Goal: Task Accomplishment & Management: Manage account settings

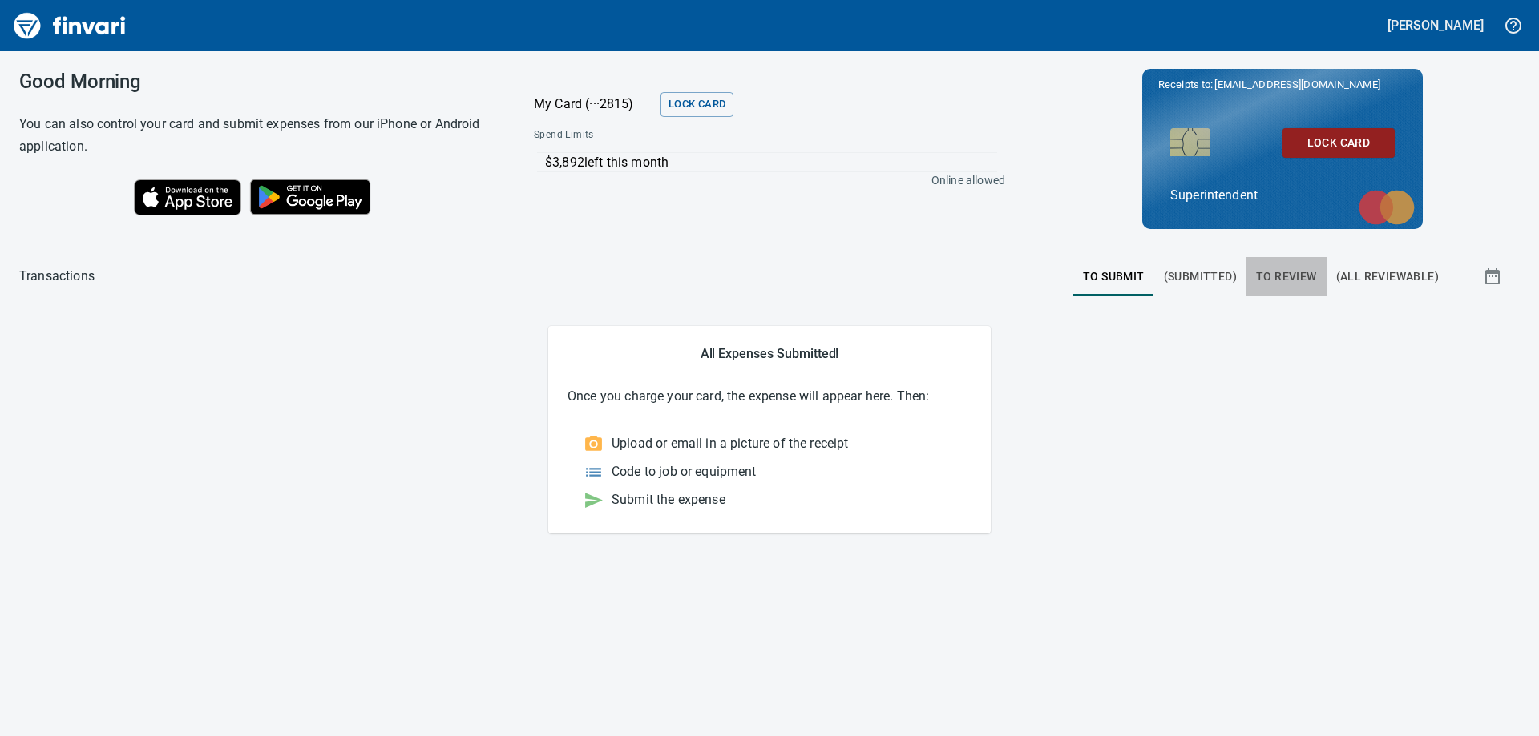
click at [1283, 273] on span "To Review" at bounding box center [1286, 277] width 61 height 20
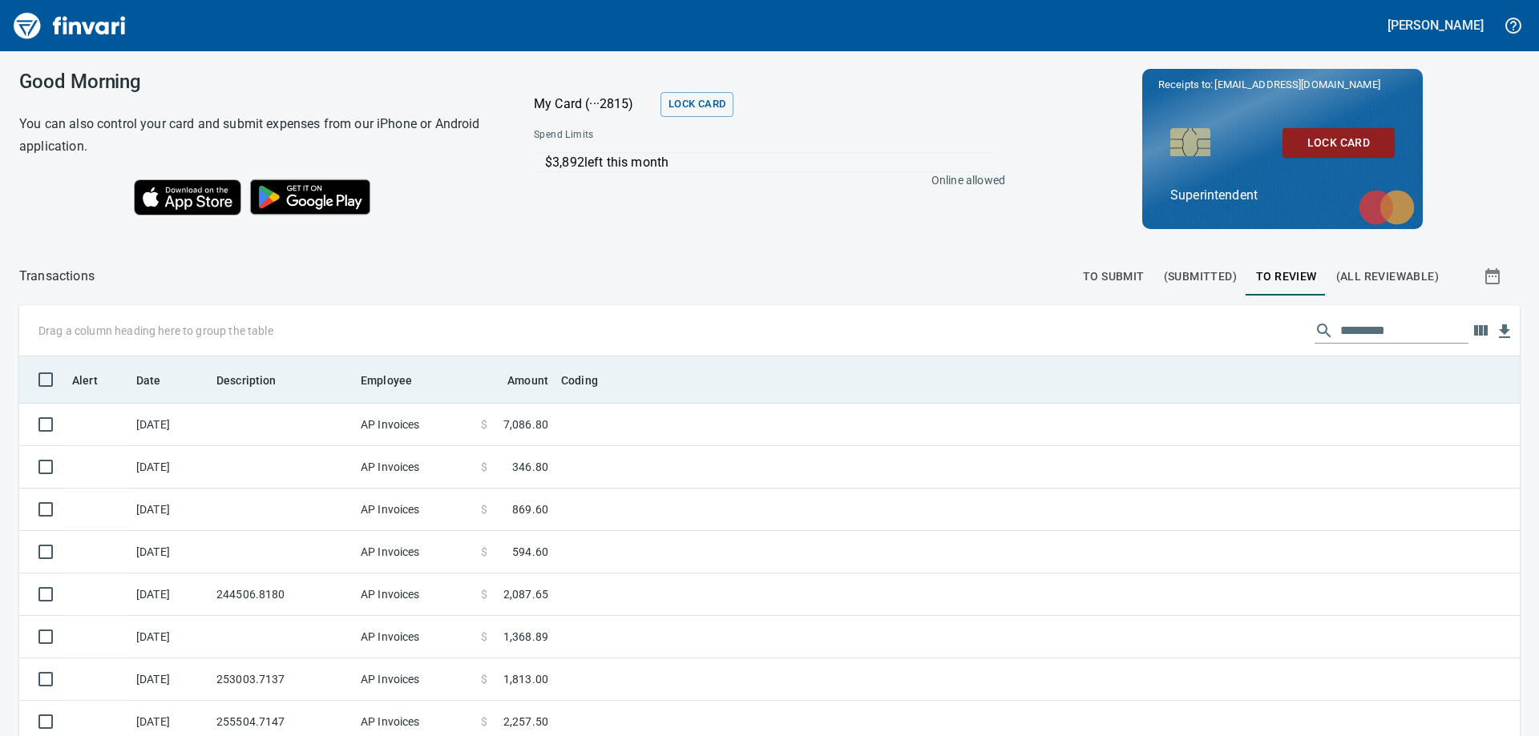
scroll to position [548, 1464]
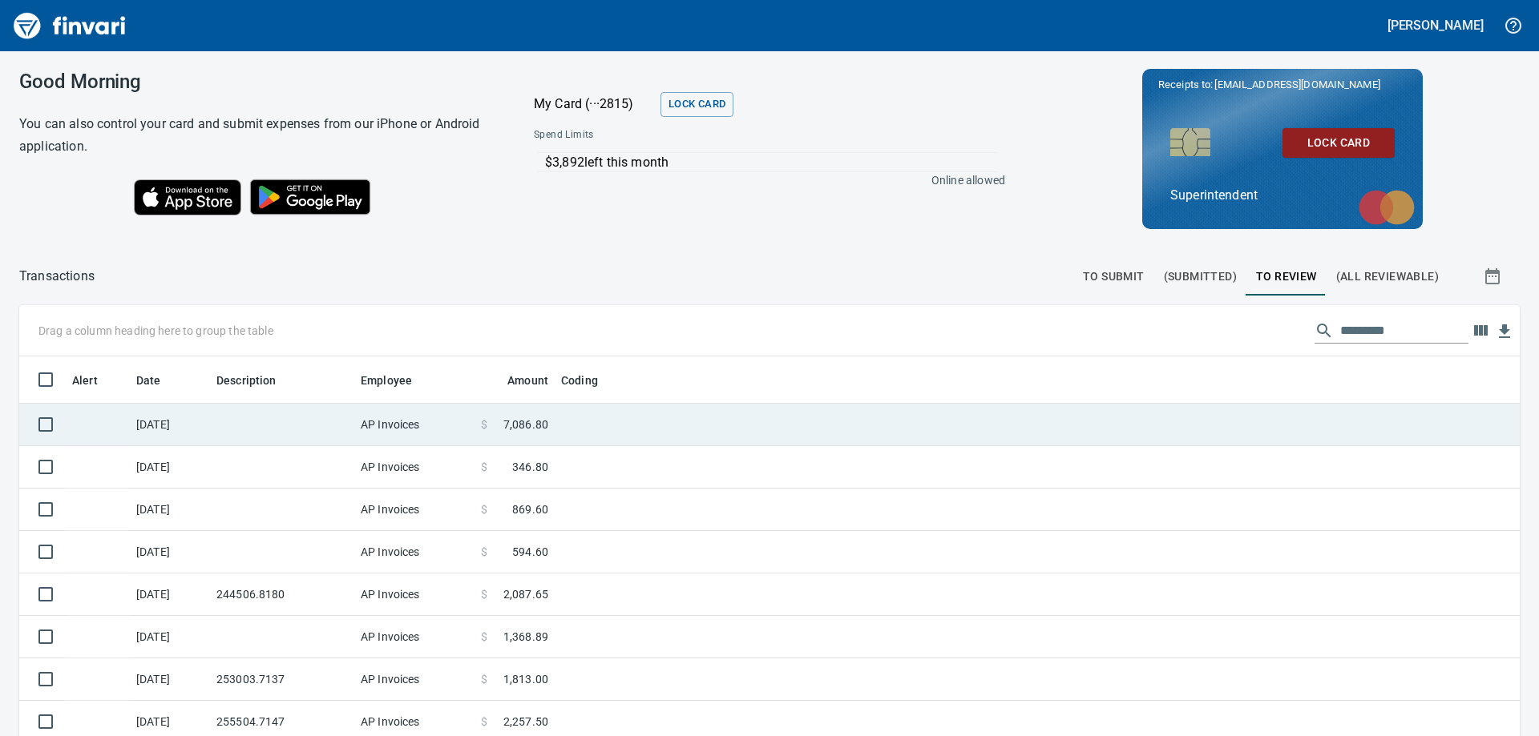
click at [305, 432] on td at bounding box center [282, 425] width 144 height 42
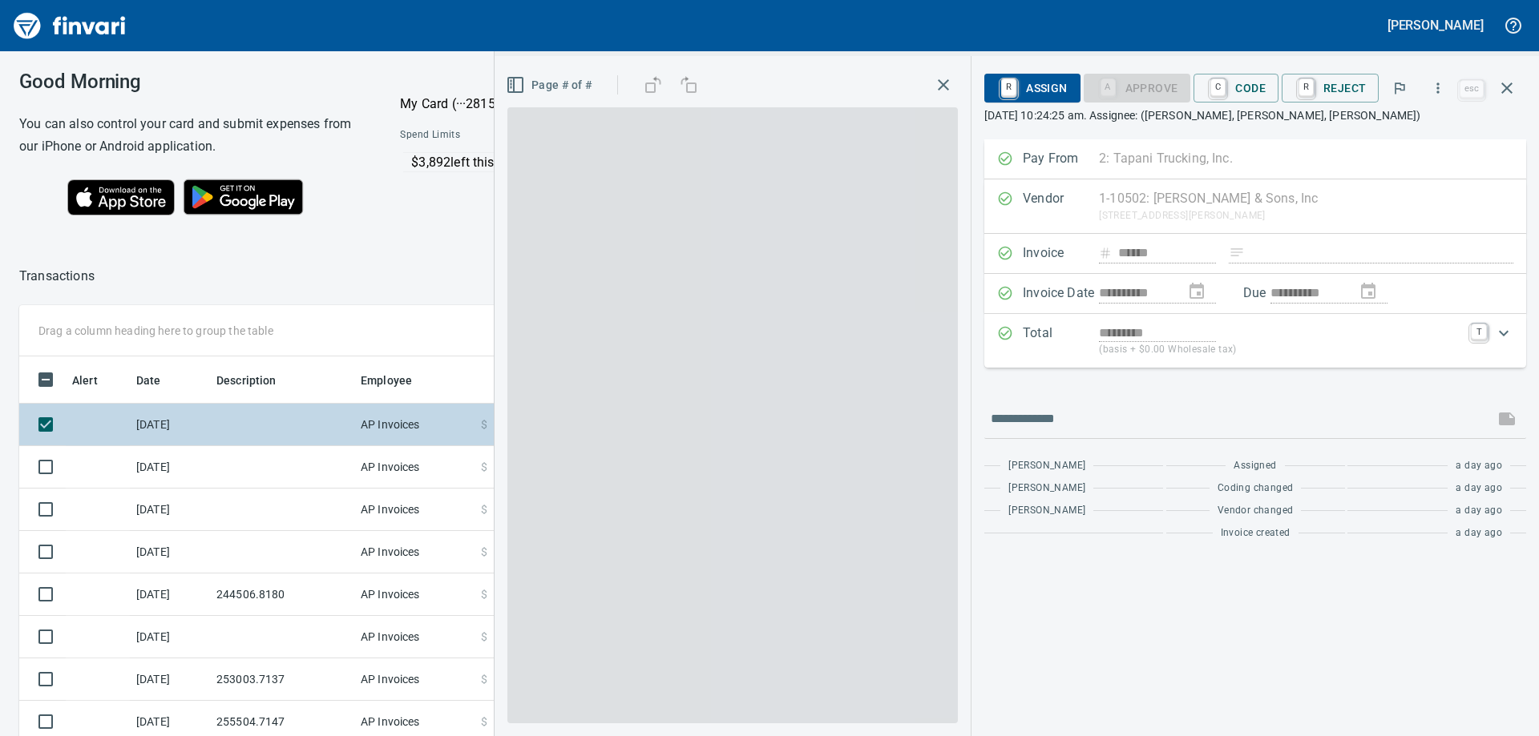
scroll to position [548, 1063]
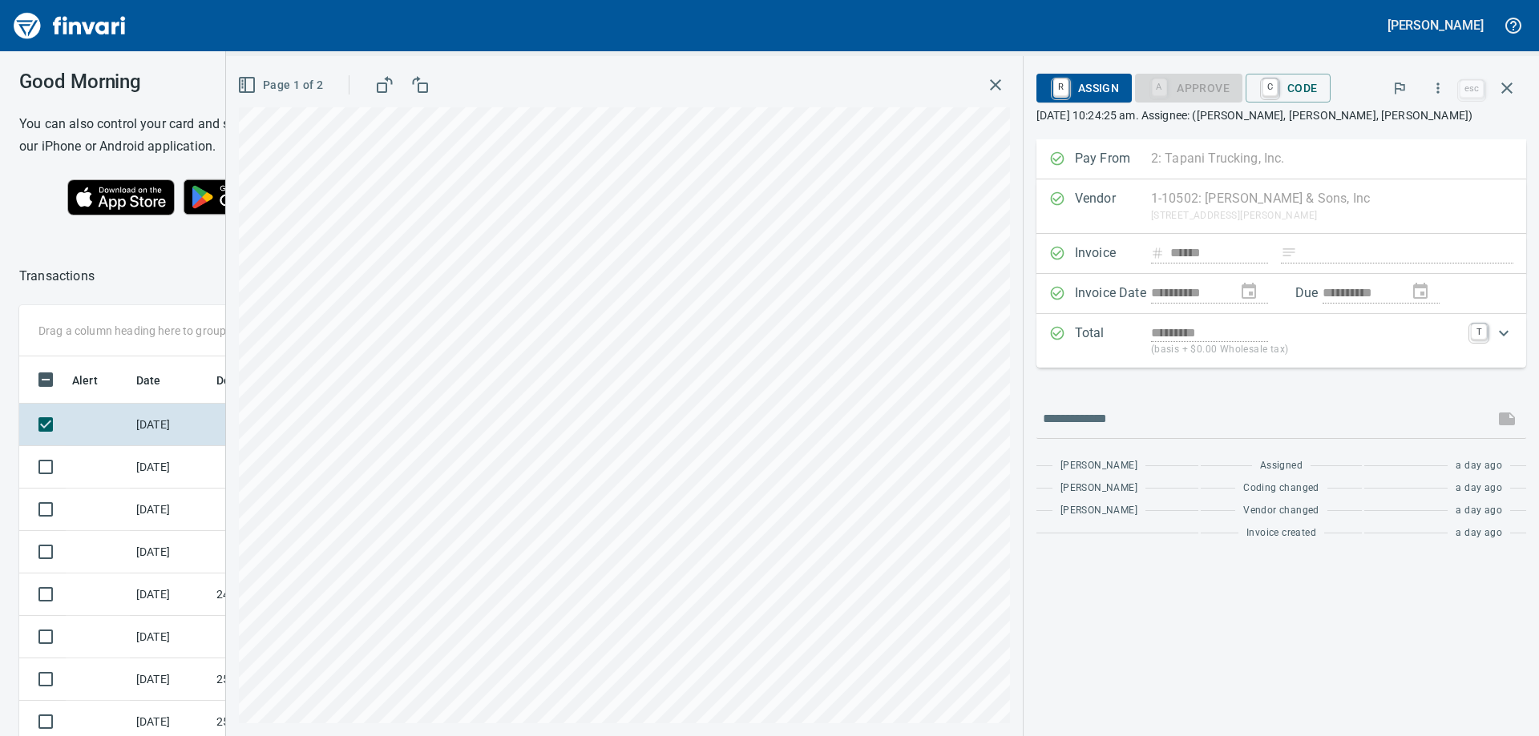
click at [993, 83] on icon "button" at bounding box center [995, 84] width 11 height 11
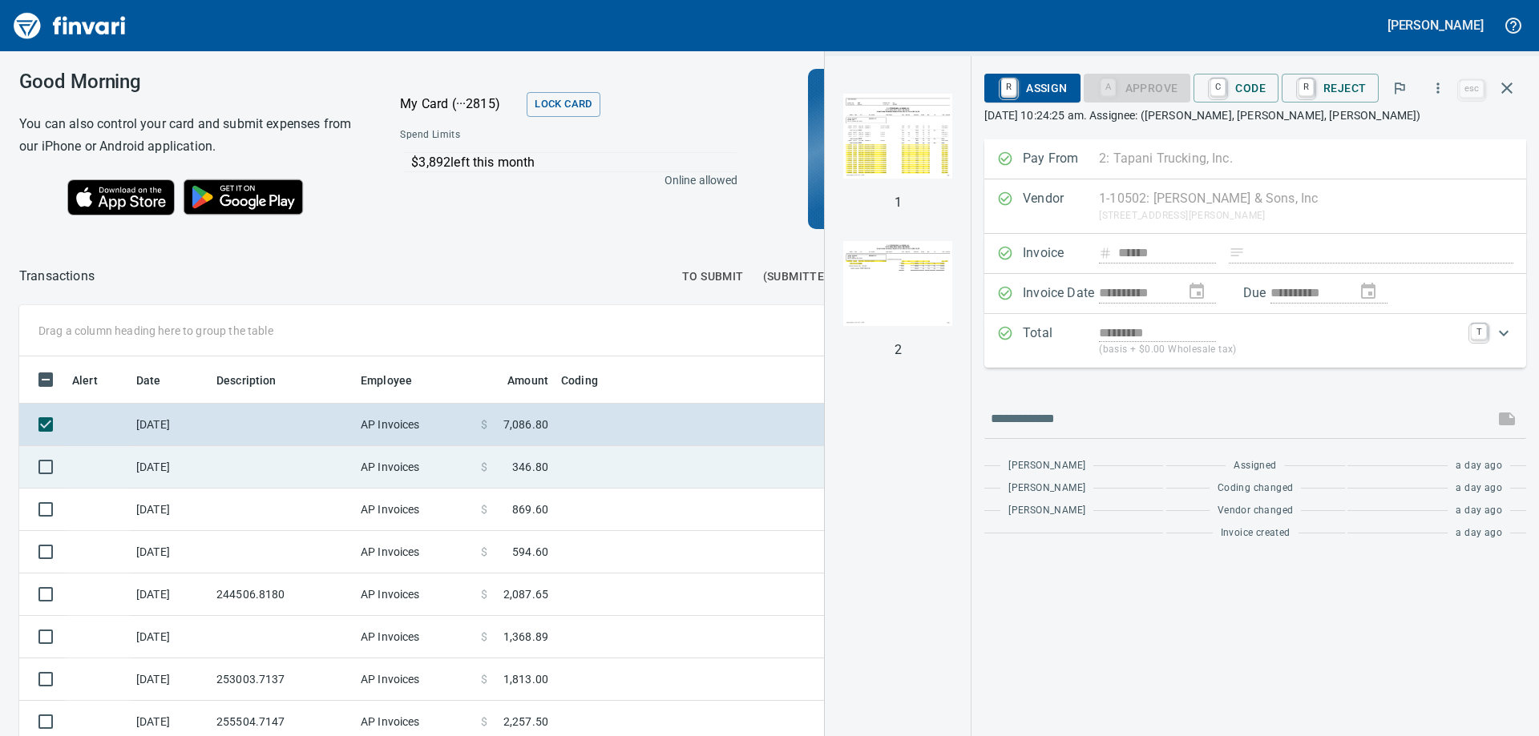
click at [212, 467] on td at bounding box center [282, 467] width 144 height 42
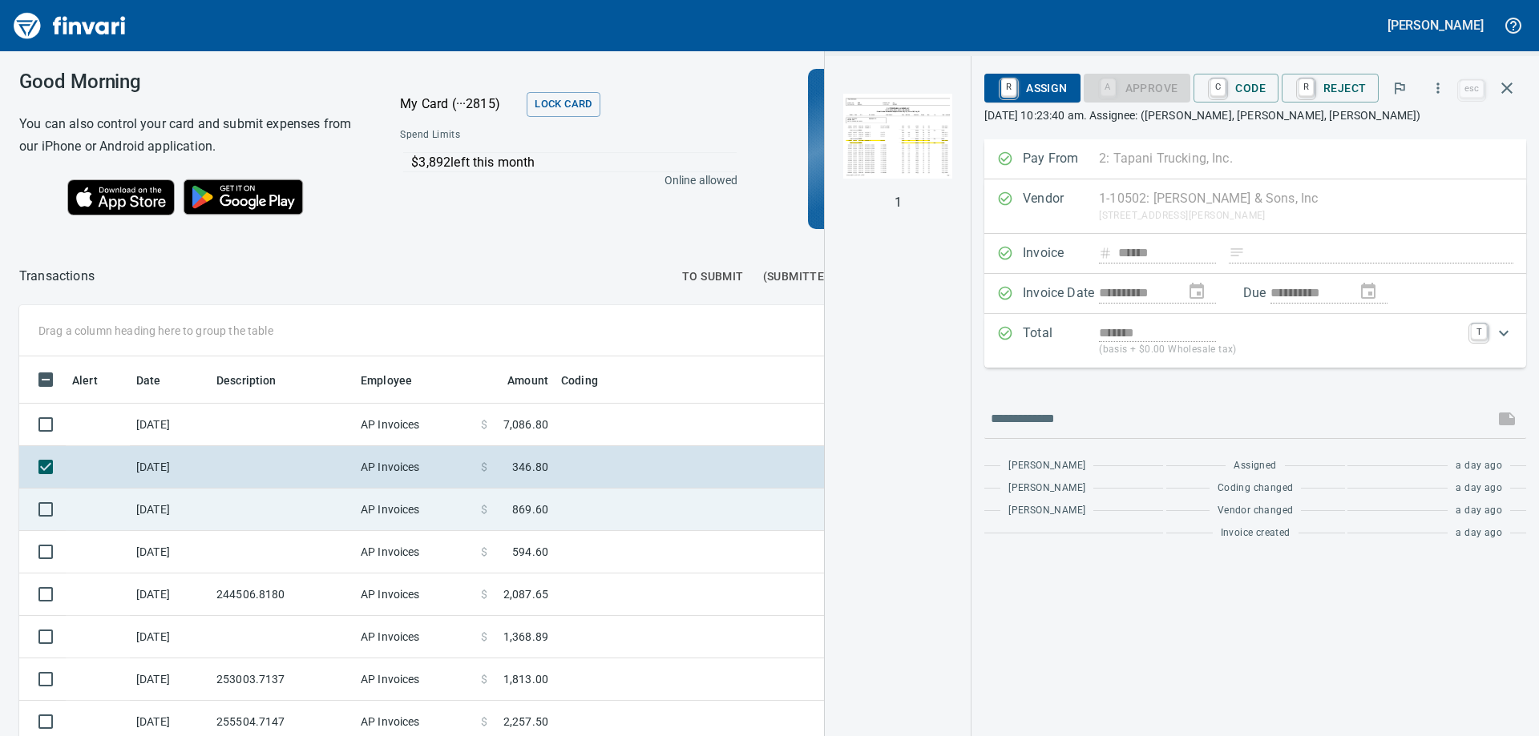
click at [196, 509] on td "[DATE]" at bounding box center [170, 510] width 80 height 42
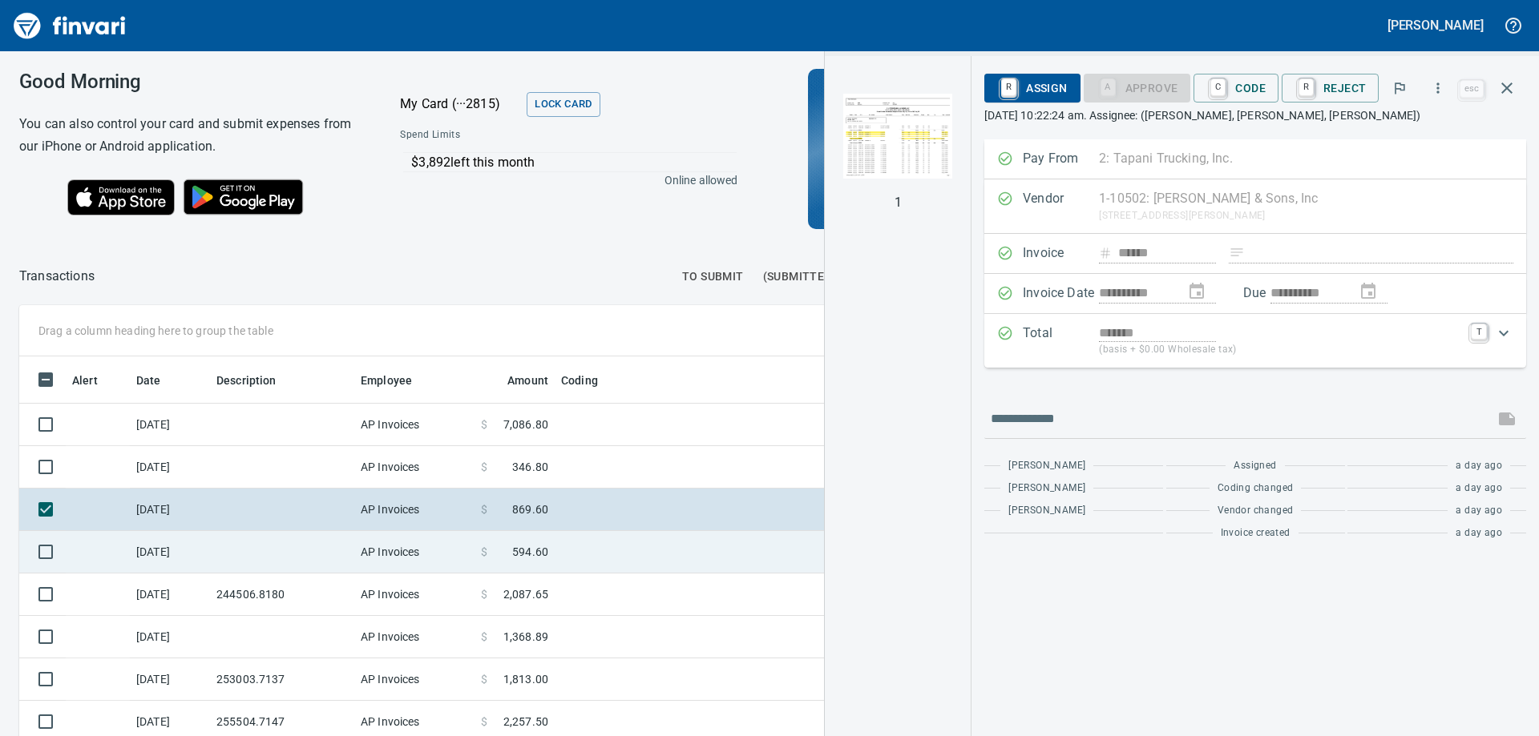
click at [217, 549] on td at bounding box center [282, 552] width 144 height 42
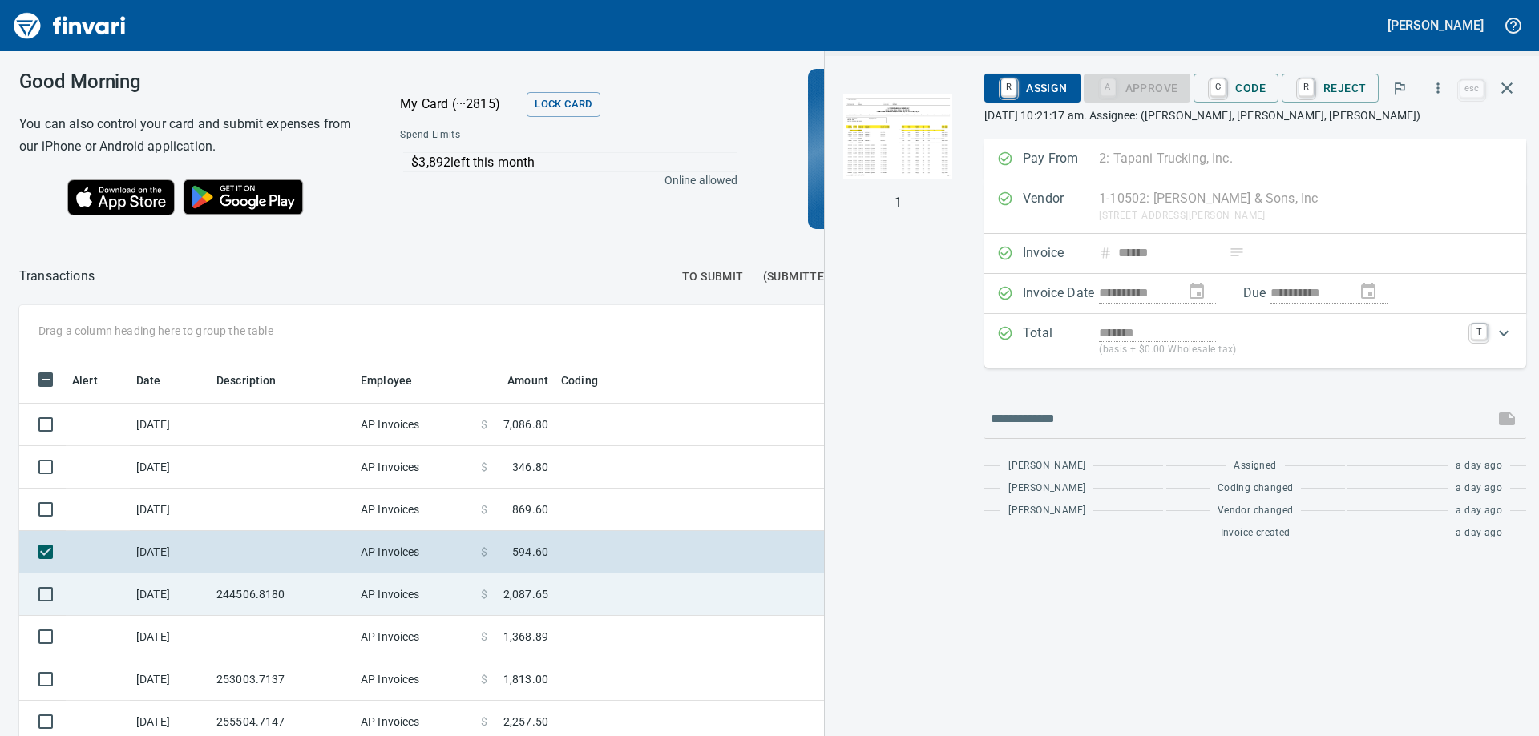
click at [220, 594] on td "244506.8180" at bounding box center [282, 595] width 144 height 42
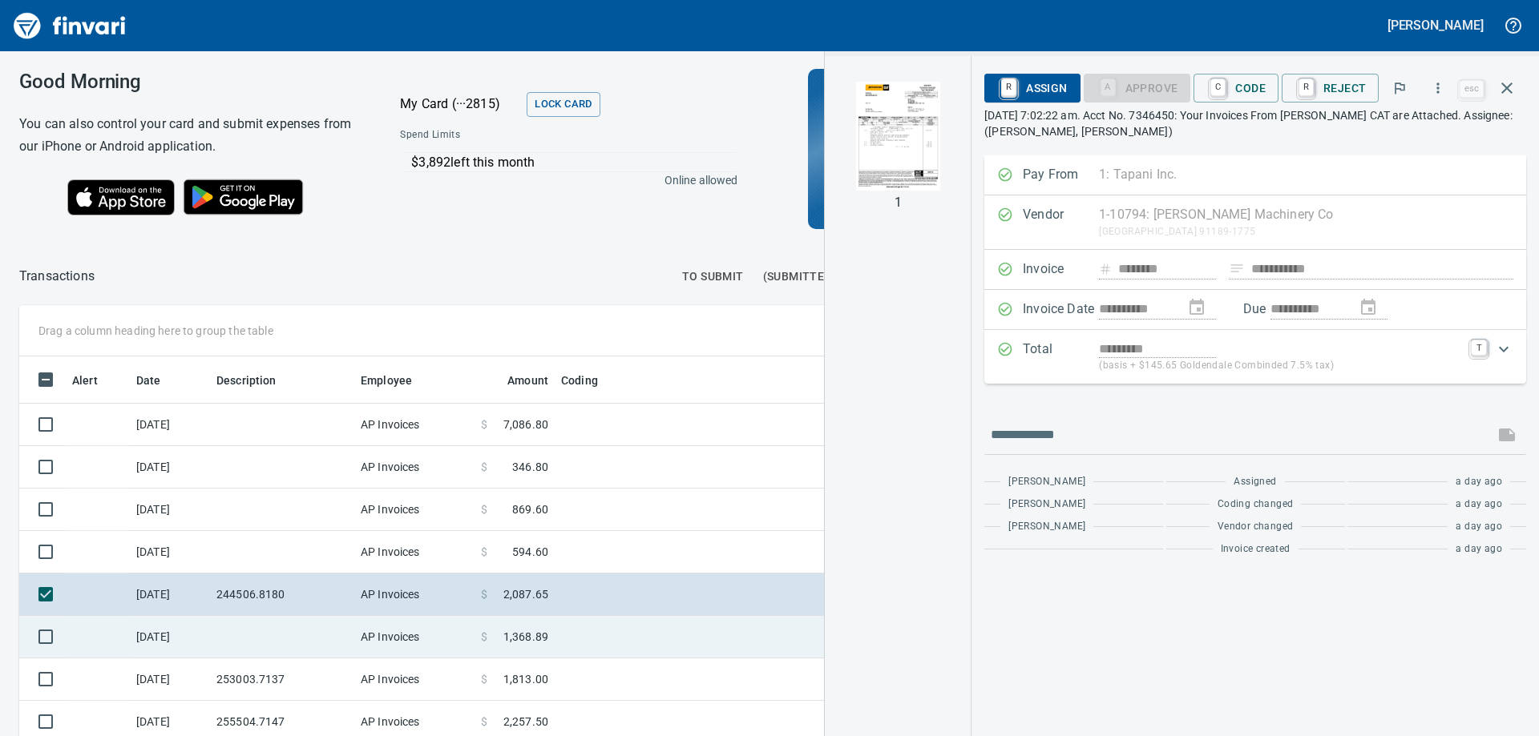
click at [225, 636] on td at bounding box center [282, 637] width 144 height 42
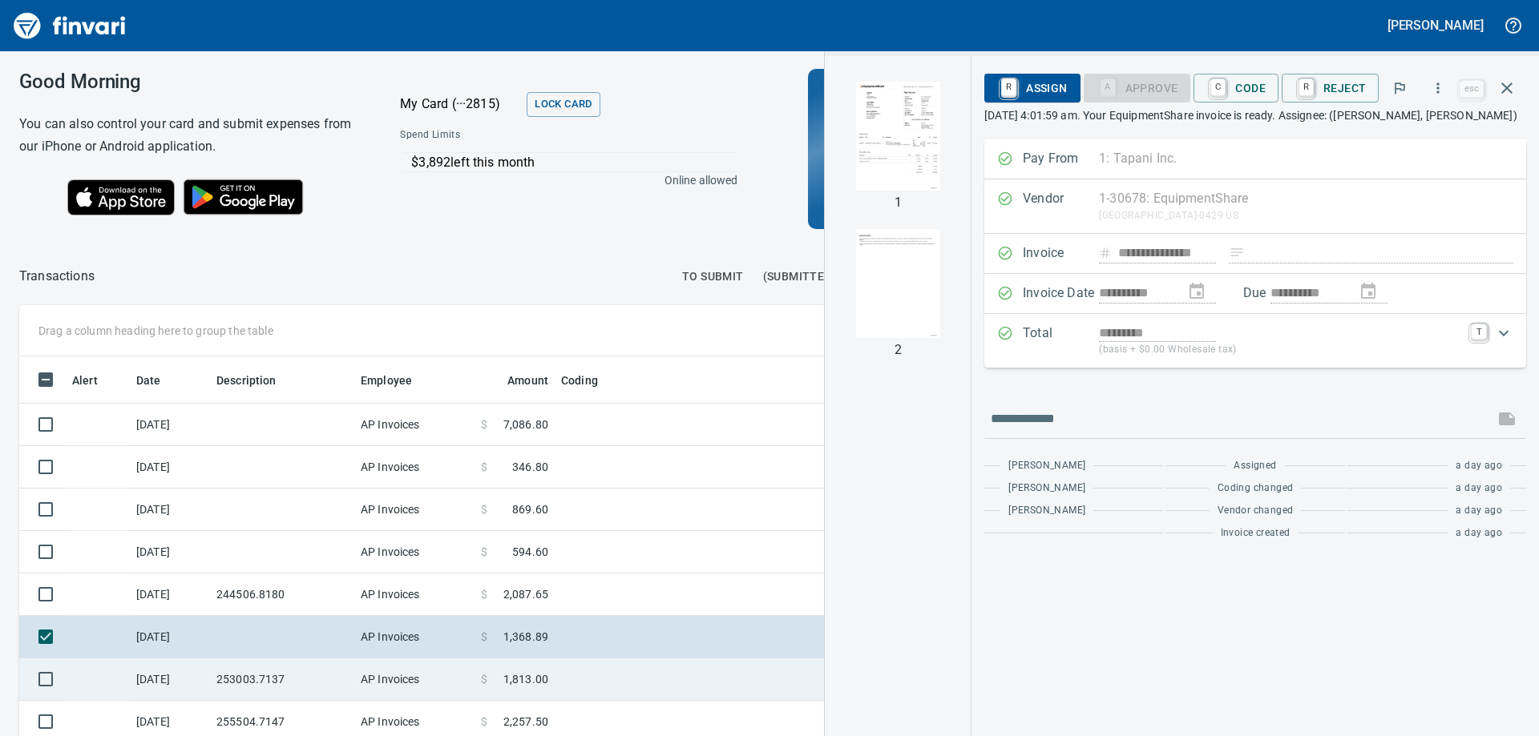
click at [233, 674] on td "253003.7137" at bounding box center [282, 680] width 144 height 42
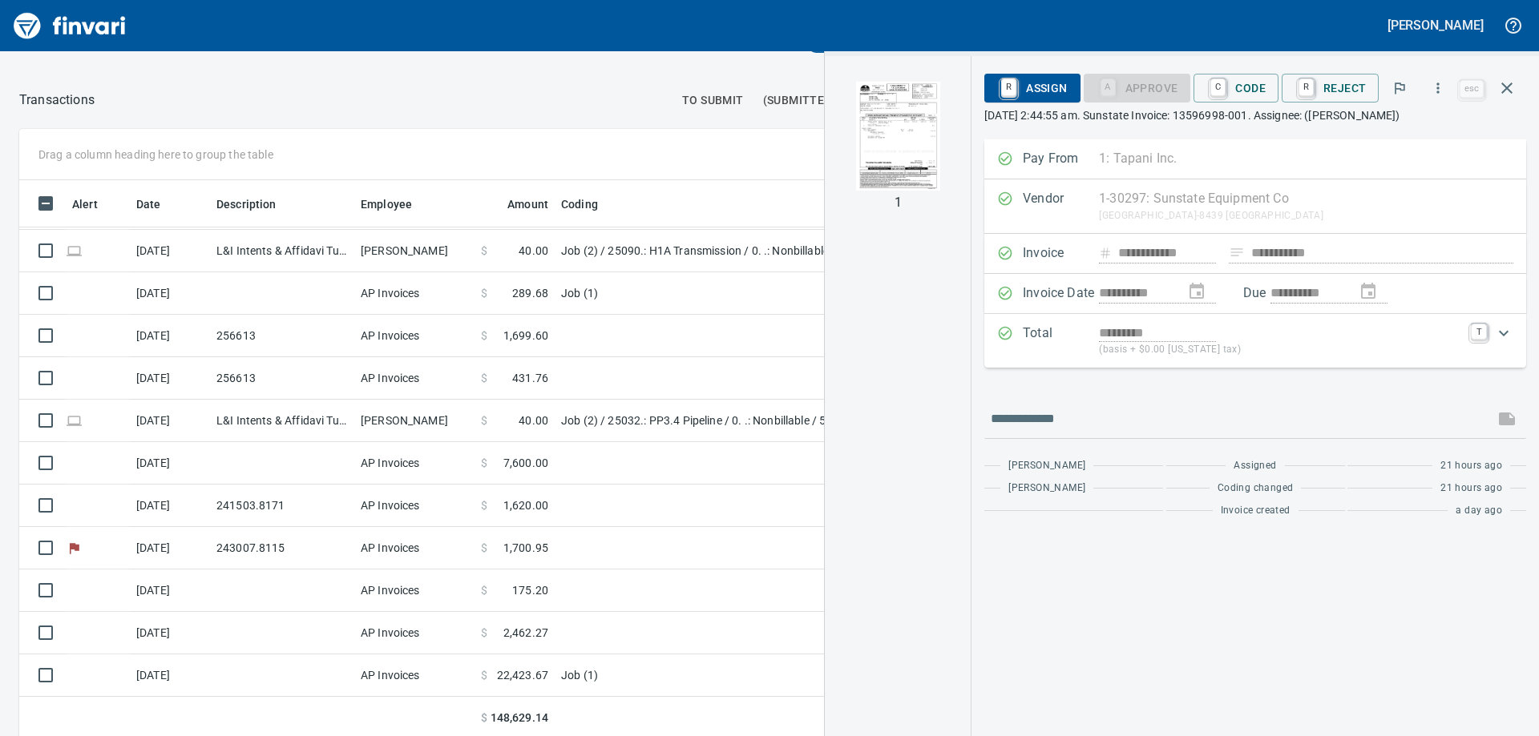
scroll to position [180, 0]
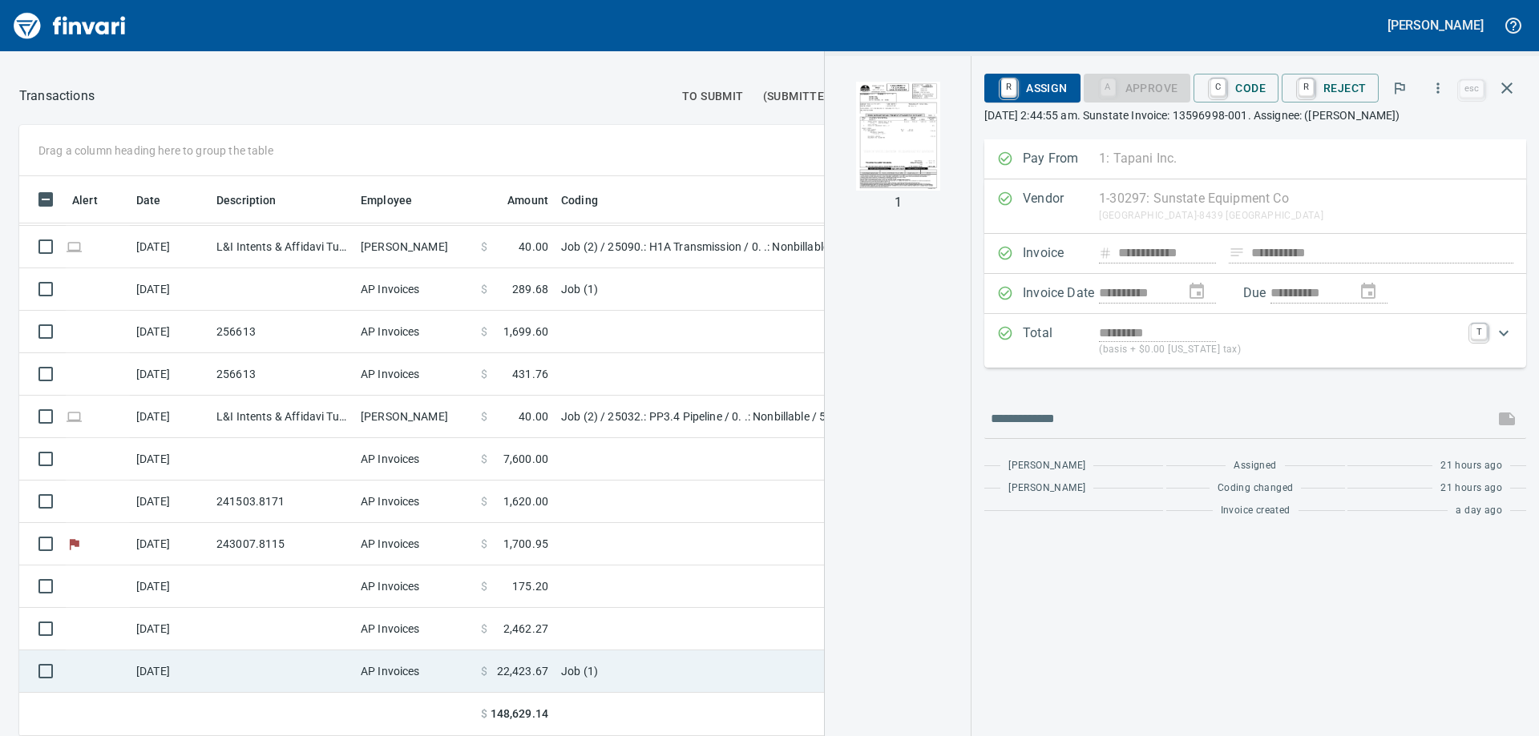
click at [288, 672] on td at bounding box center [282, 672] width 144 height 42
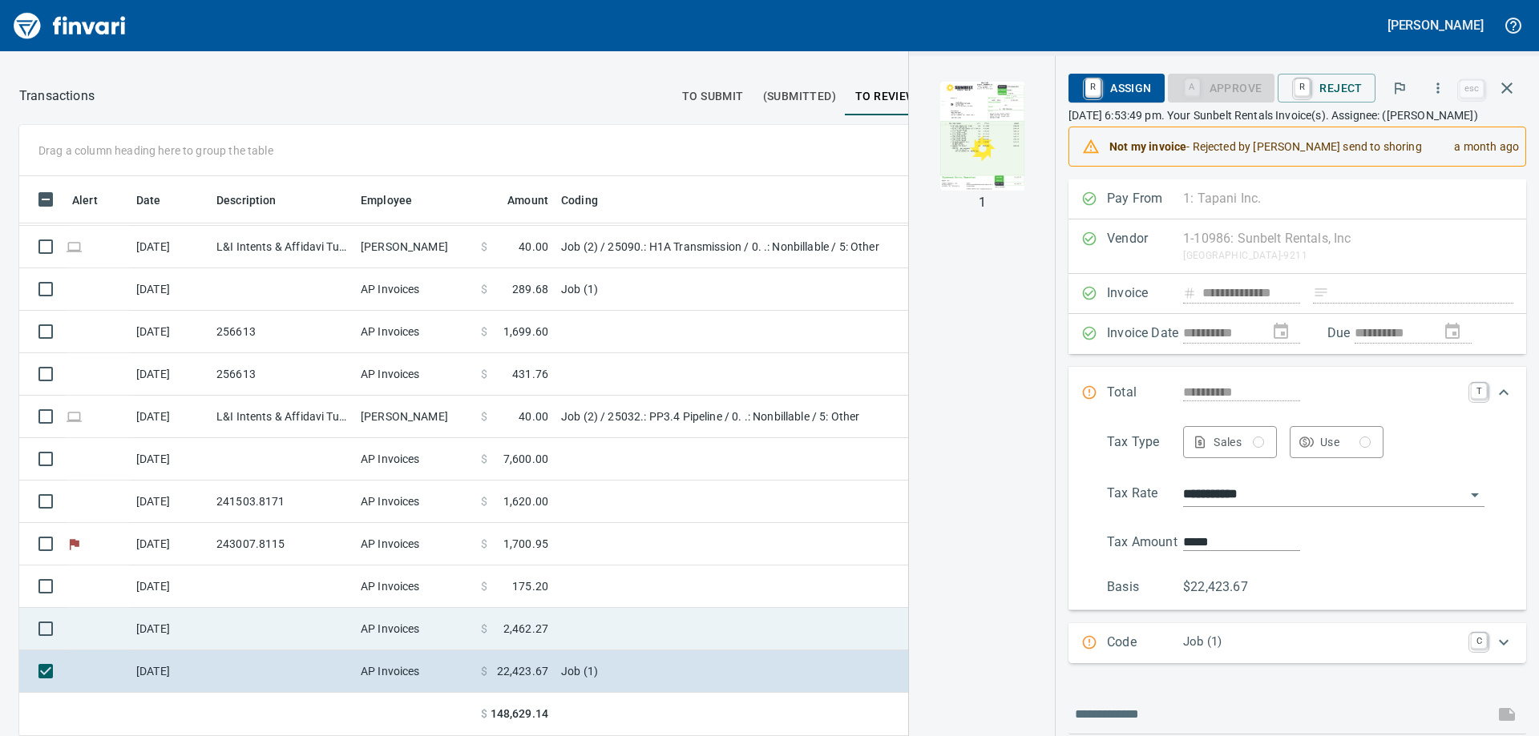
click at [277, 631] on td at bounding box center [282, 629] width 144 height 42
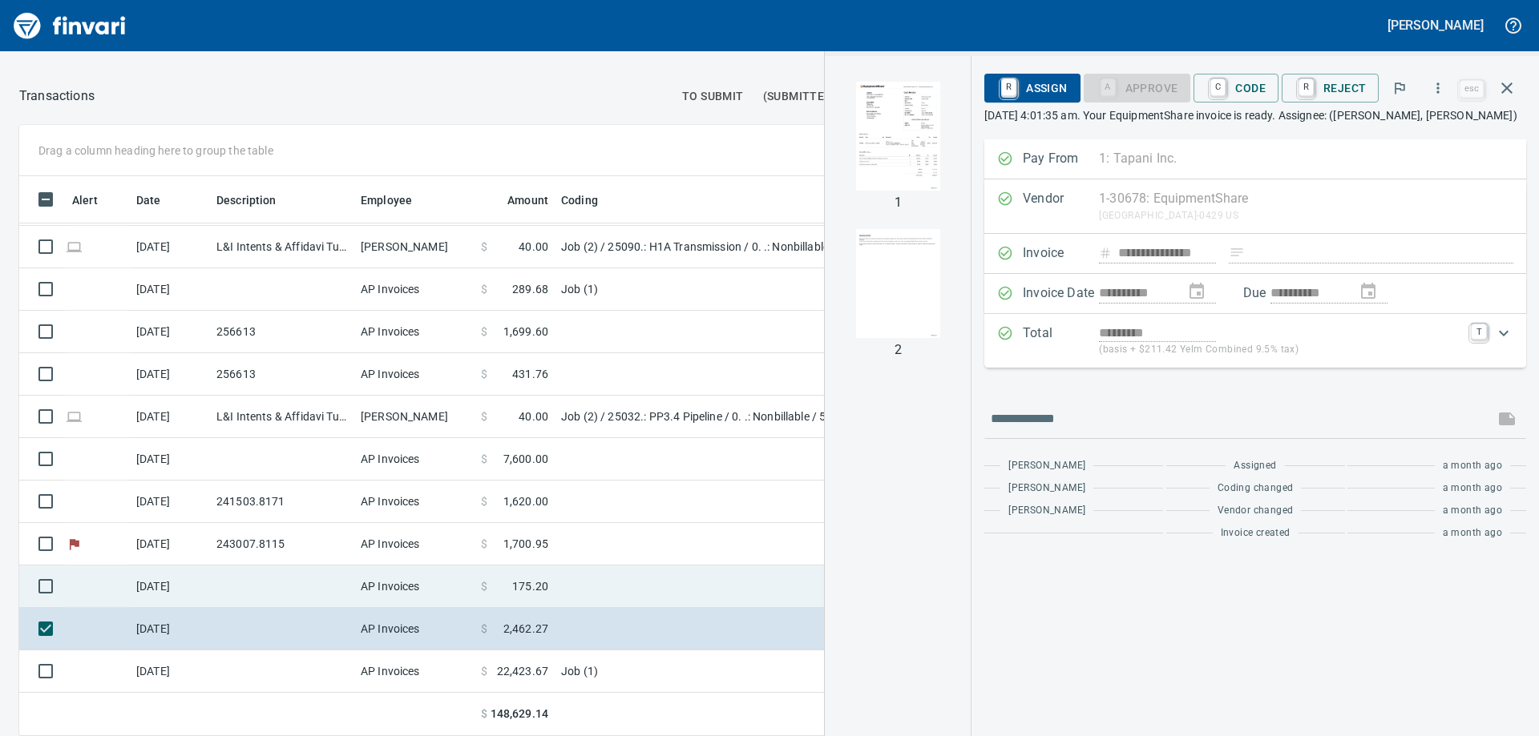
click at [284, 583] on td at bounding box center [282, 587] width 144 height 42
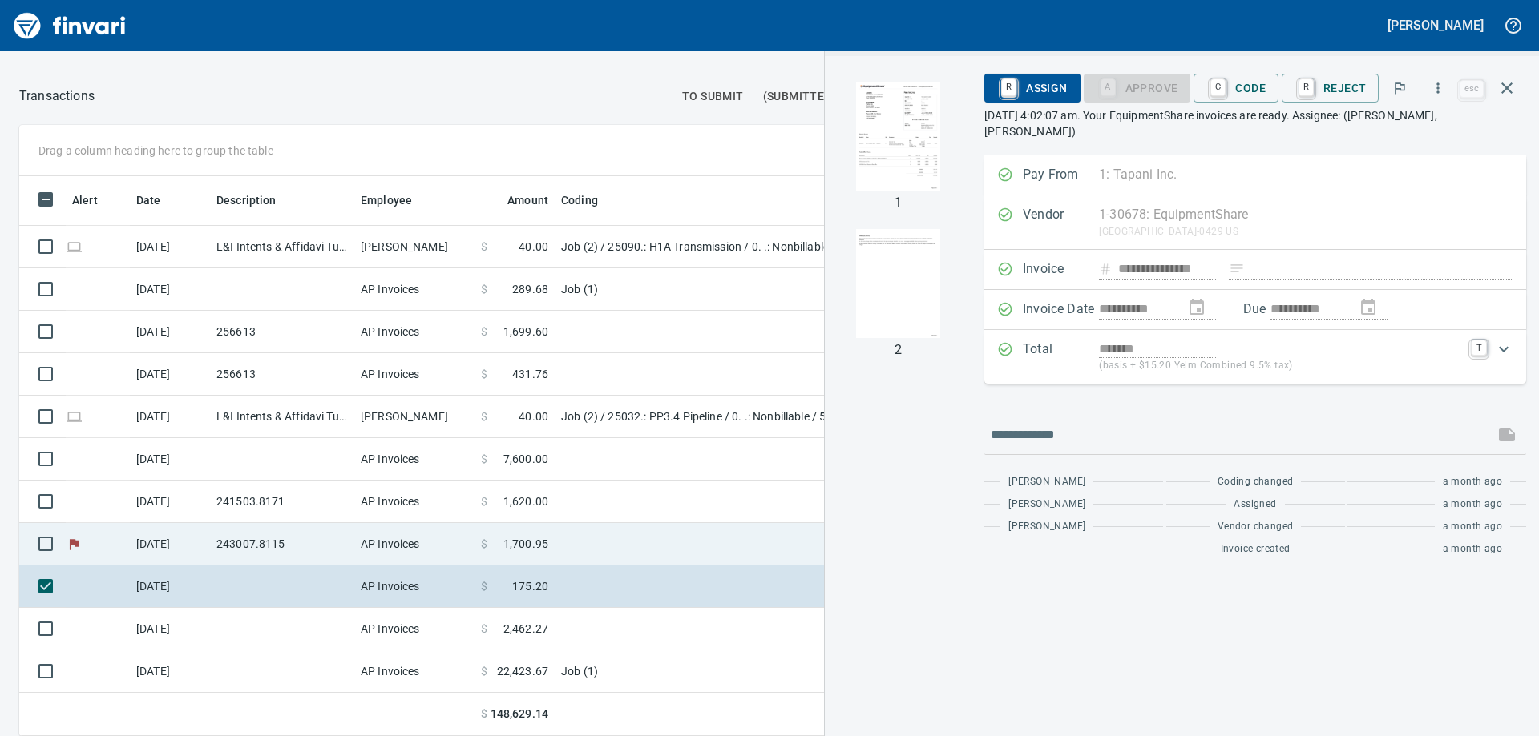
click at [287, 543] on td "243007.8115" at bounding box center [282, 544] width 144 height 42
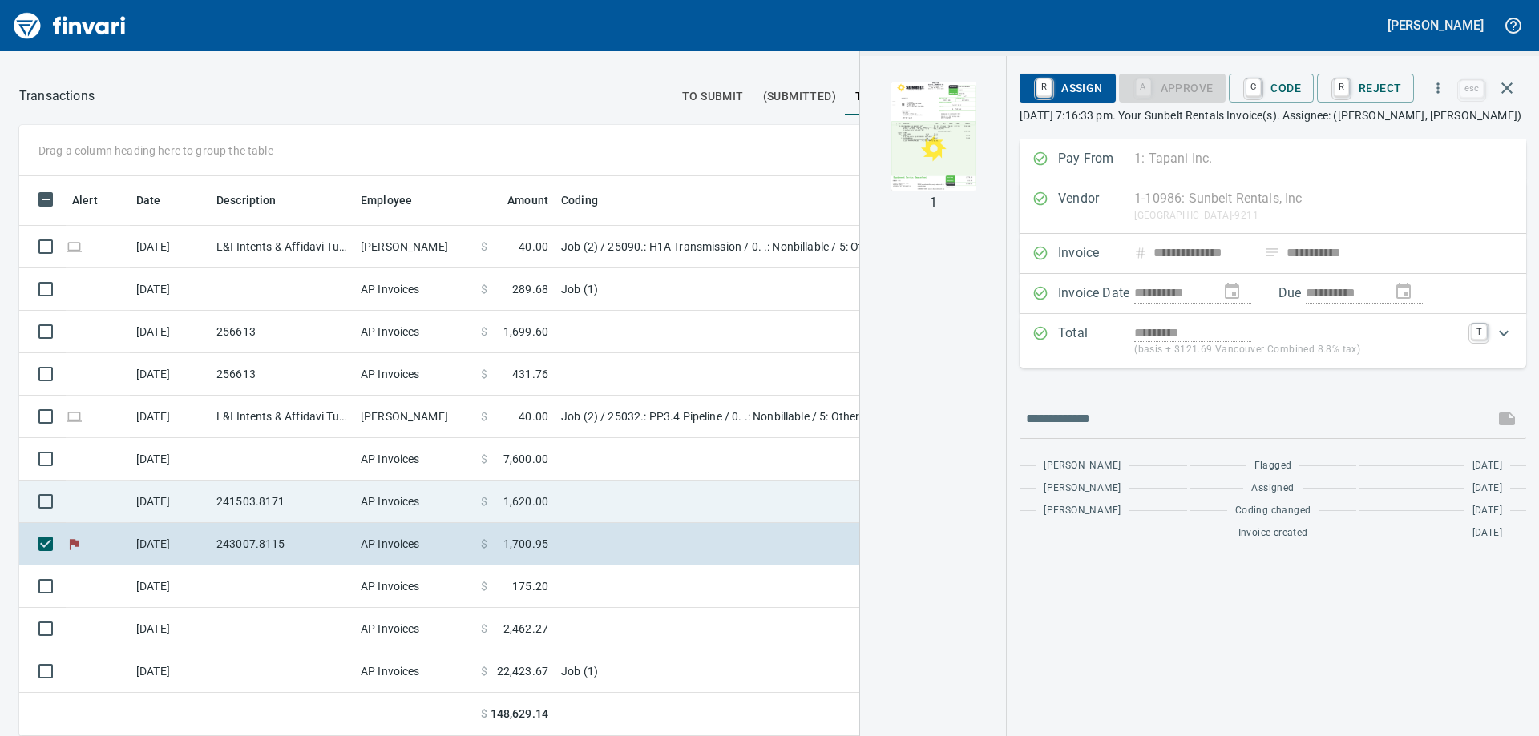
click at [290, 510] on td "241503.8171" at bounding box center [282, 502] width 144 height 42
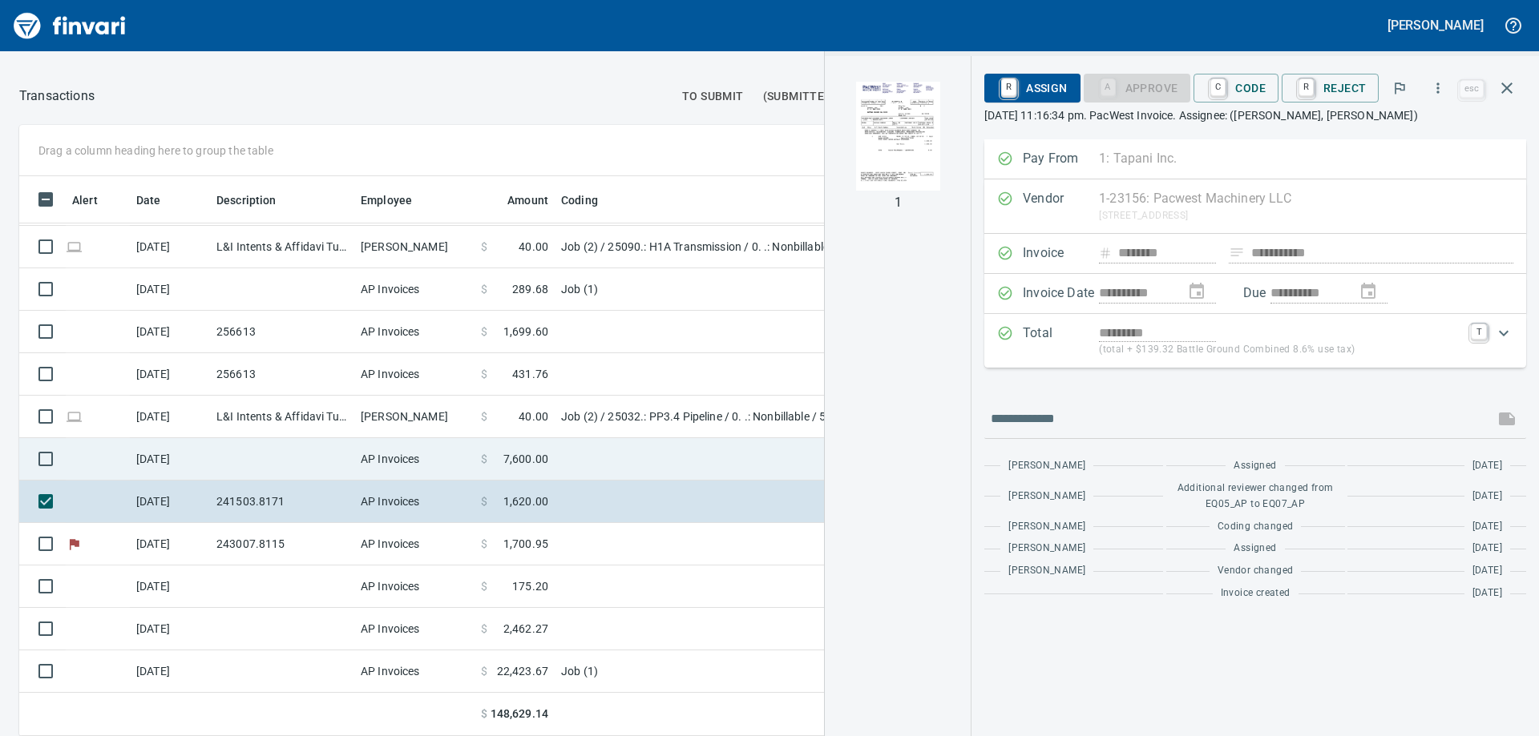
click at [271, 471] on td at bounding box center [282, 459] width 144 height 42
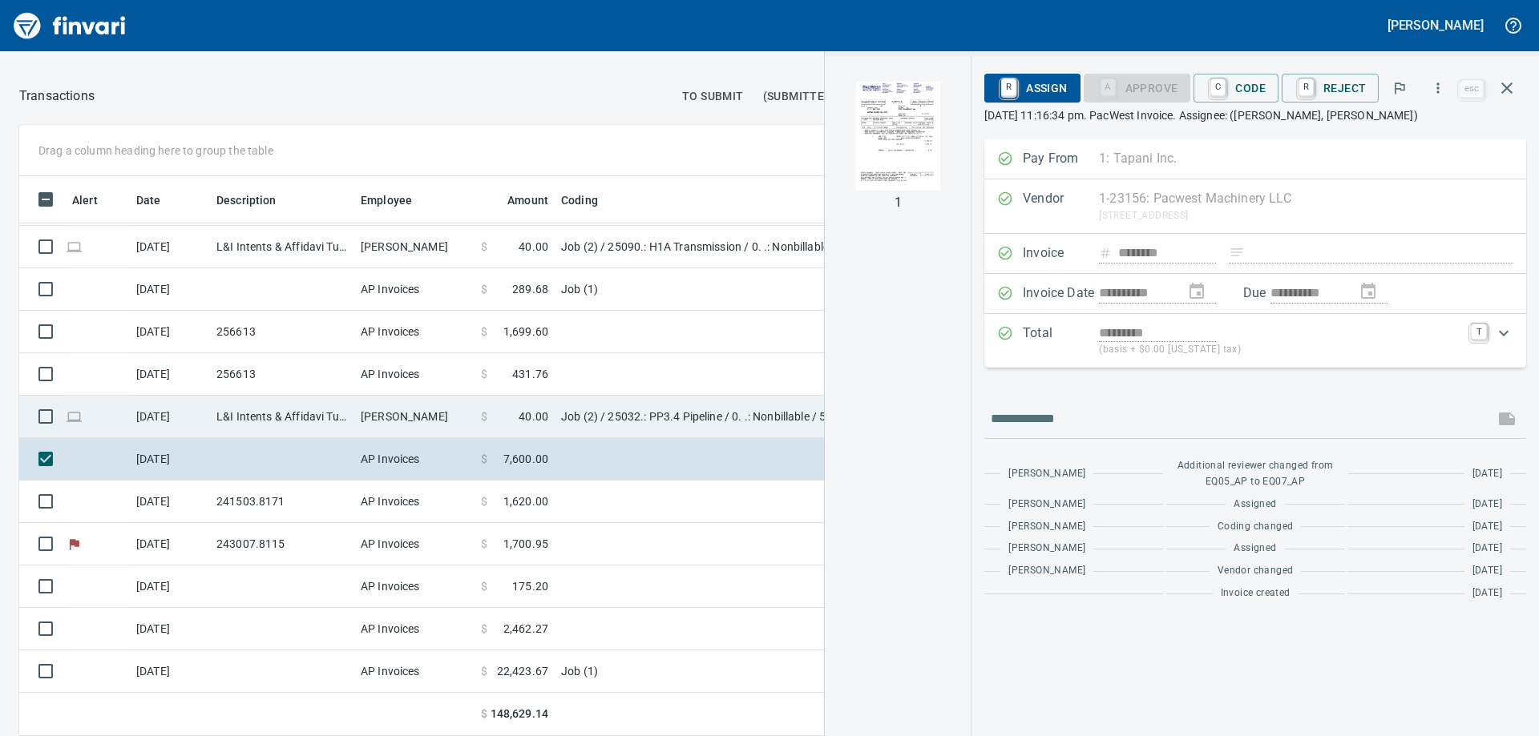
click at [282, 418] on td "L&I Intents & Affidavi Tumwater [GEOGRAPHIC_DATA]" at bounding box center [282, 417] width 144 height 42
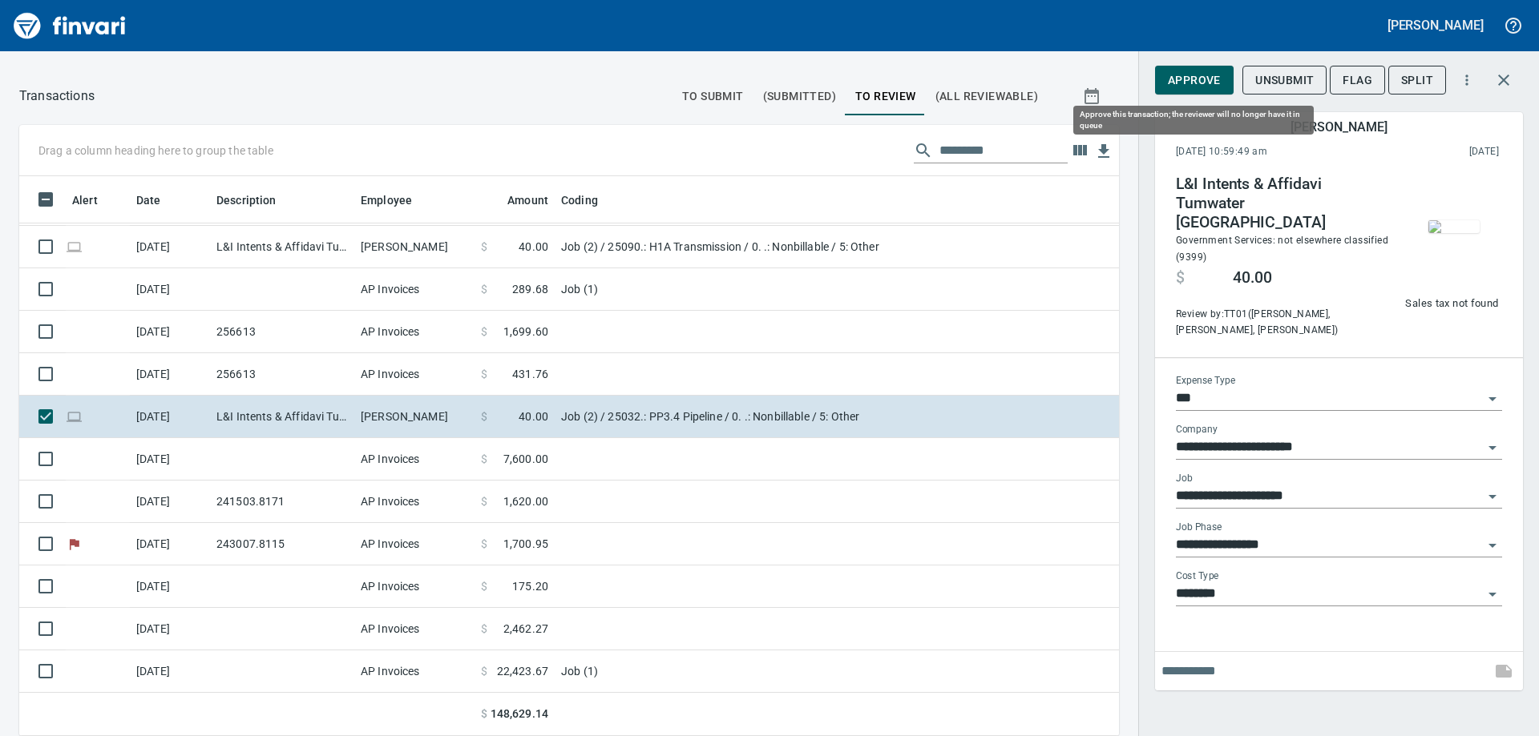
click at [1197, 87] on span "Approve" at bounding box center [1194, 81] width 53 height 20
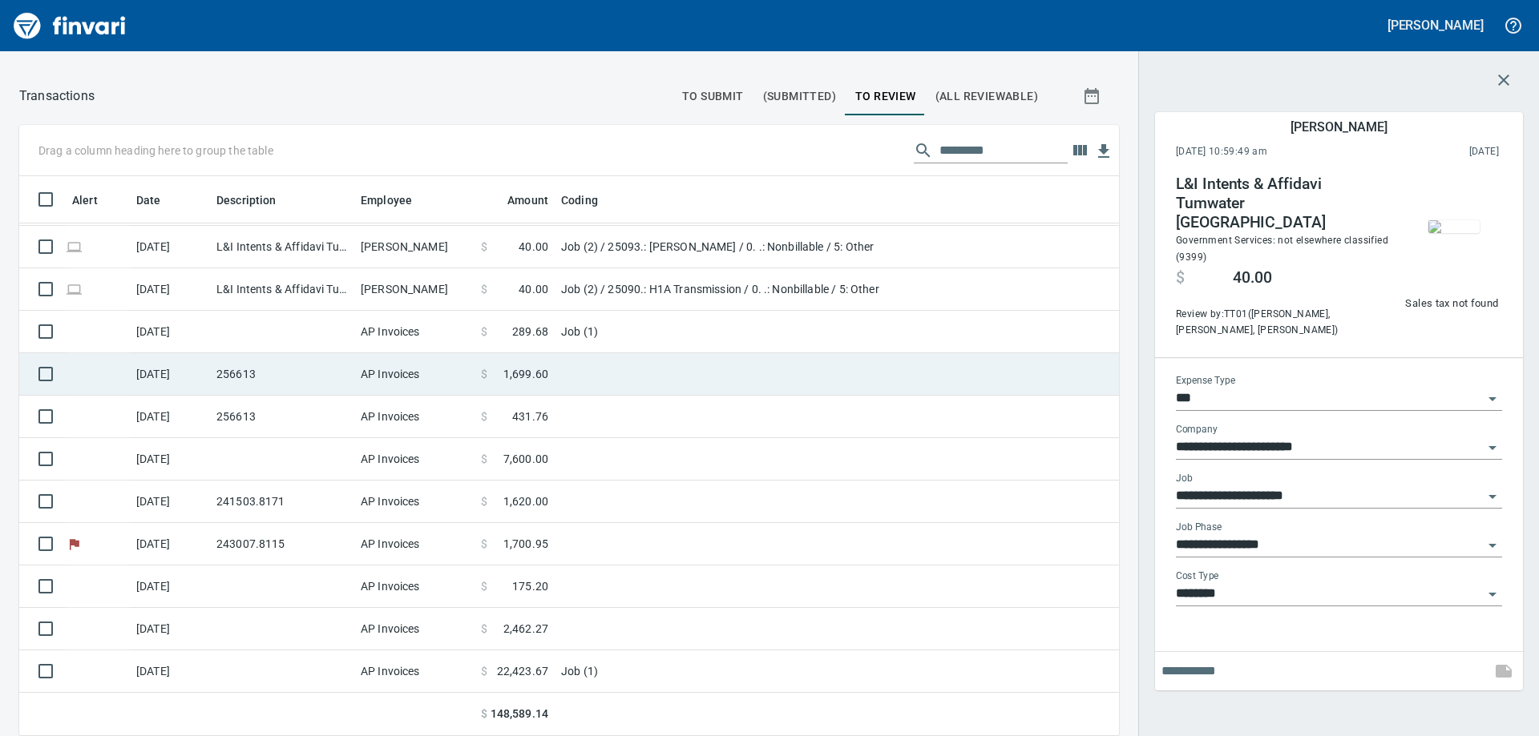
scroll to position [1531, 0]
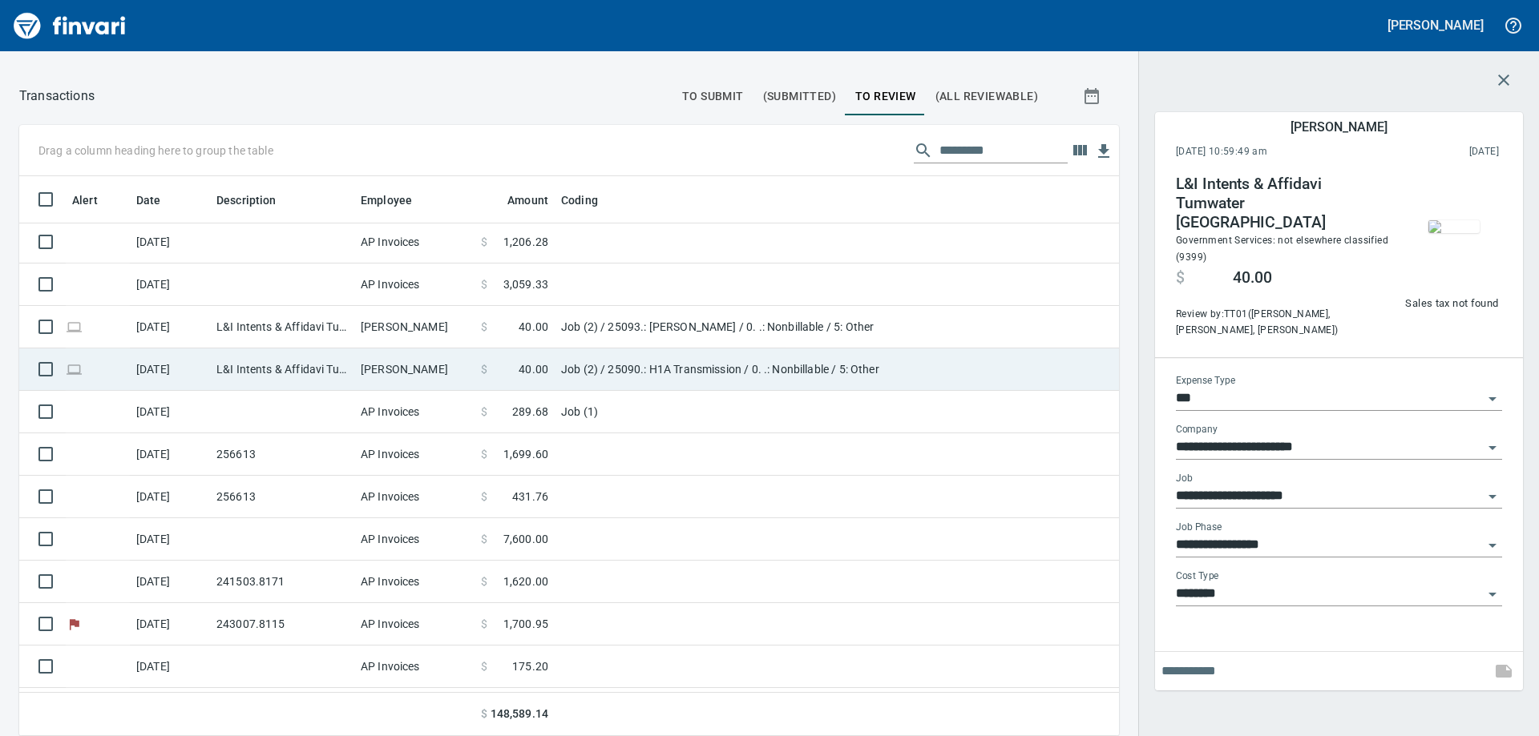
type input "**********"
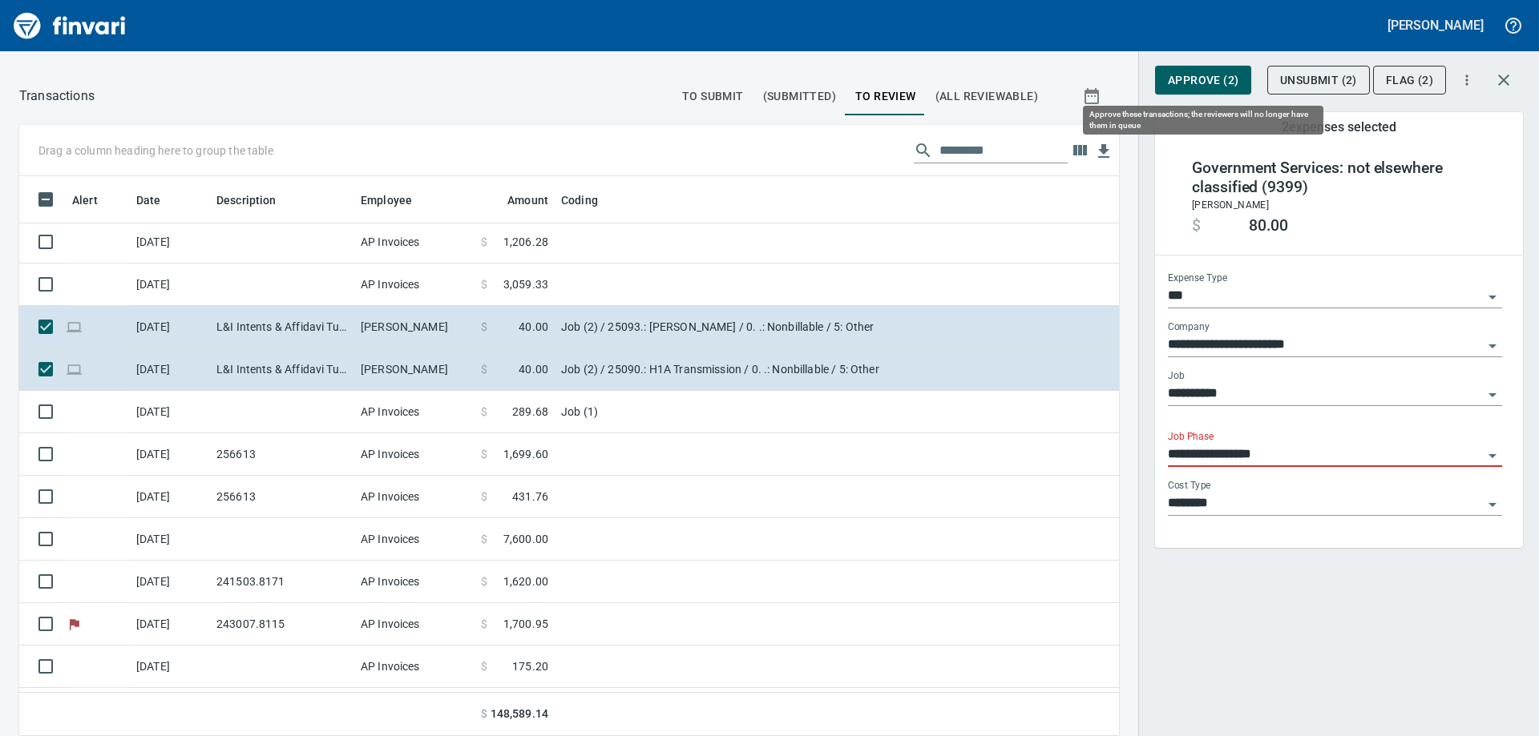
click at [1170, 75] on span "Approve (2)" at bounding box center [1203, 81] width 71 height 20
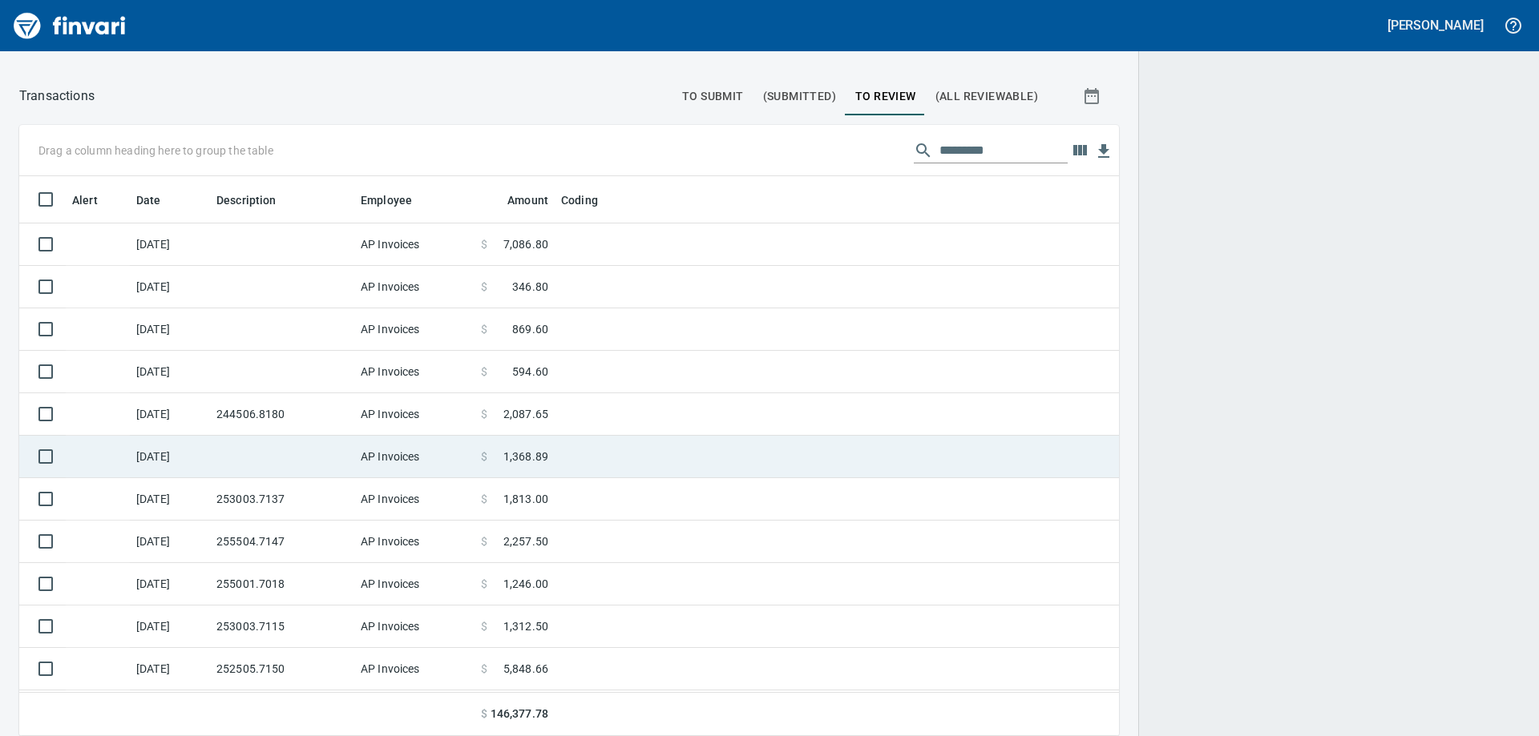
click at [220, 441] on td at bounding box center [282, 457] width 144 height 42
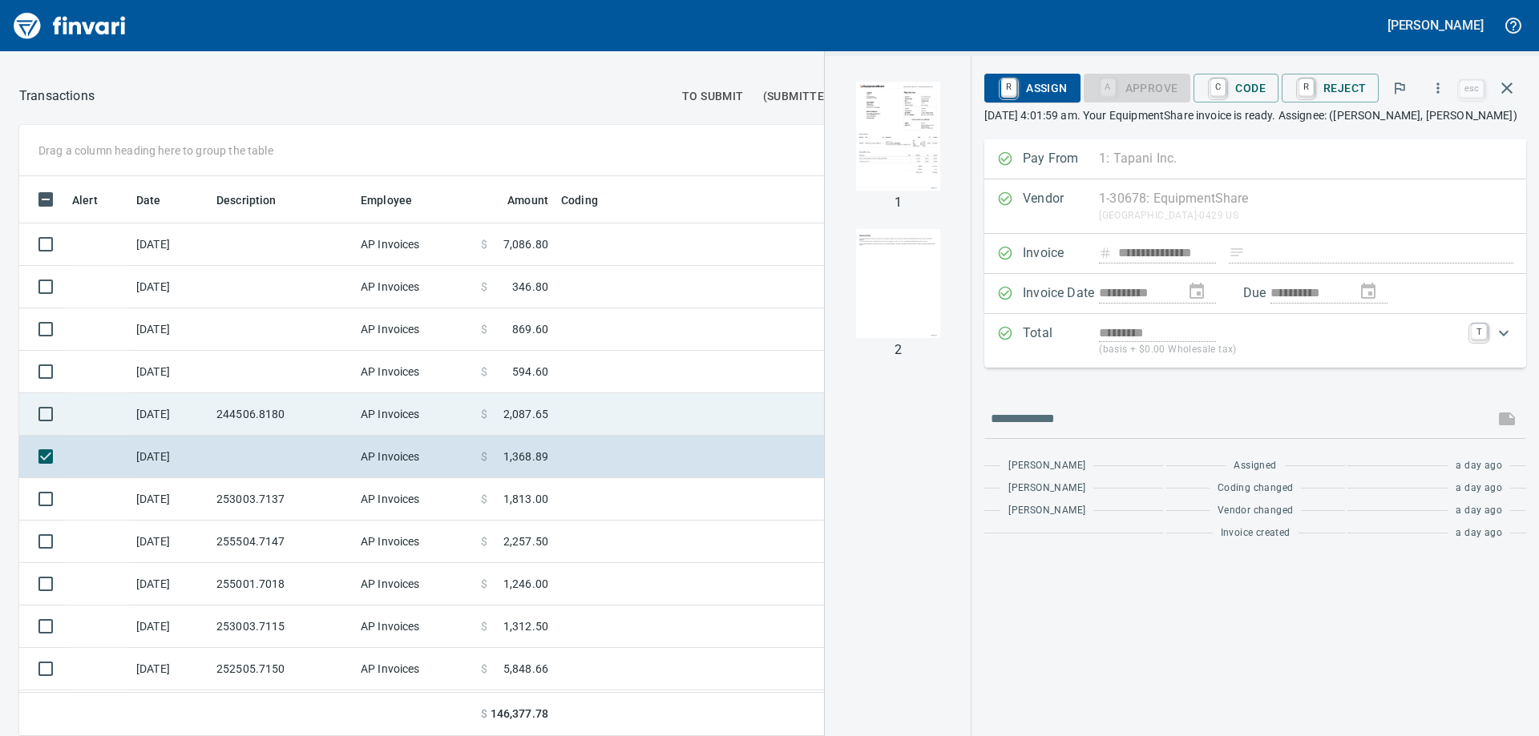
click at [264, 417] on td "244506.8180" at bounding box center [282, 414] width 144 height 42
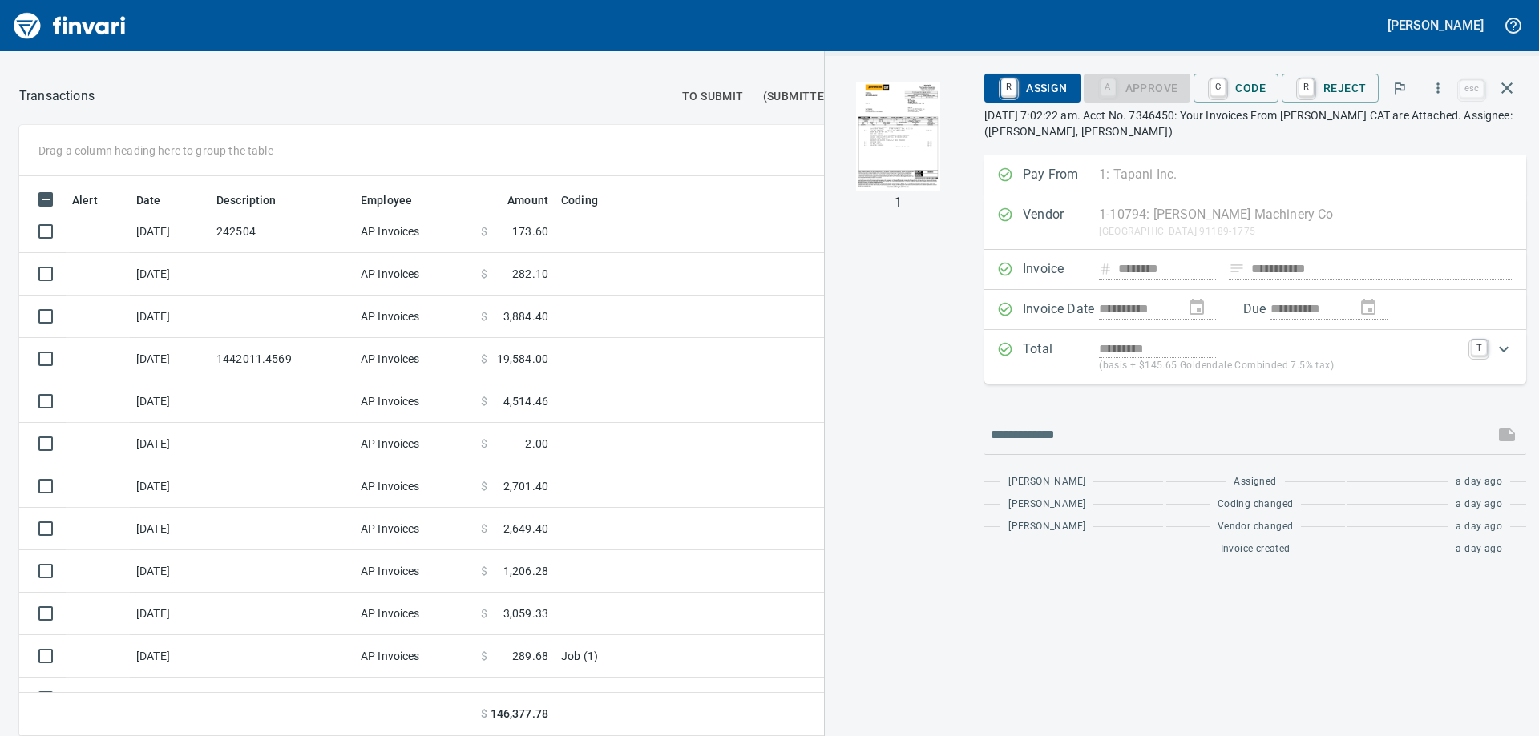
scroll to position [1442, 0]
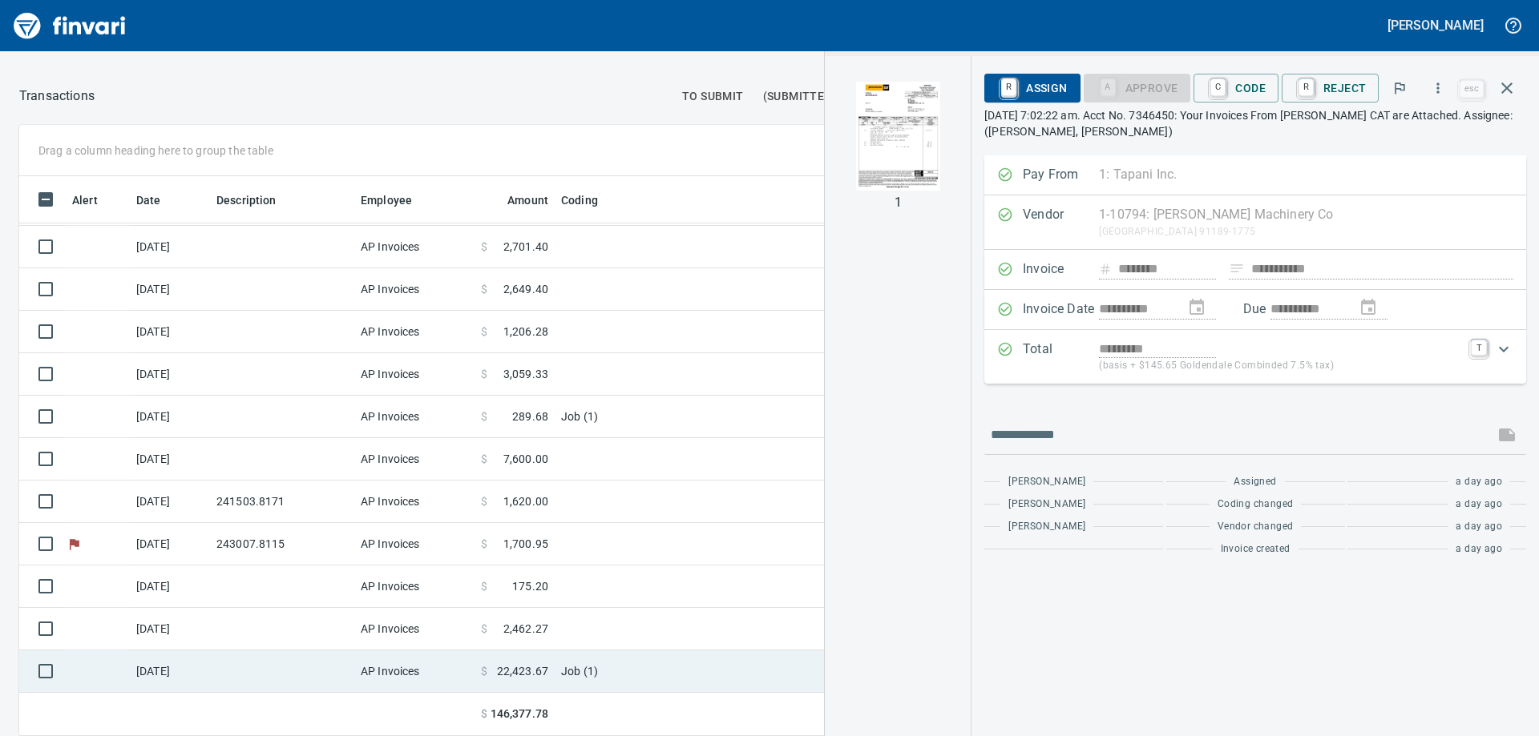
click at [277, 675] on td at bounding box center [282, 672] width 144 height 42
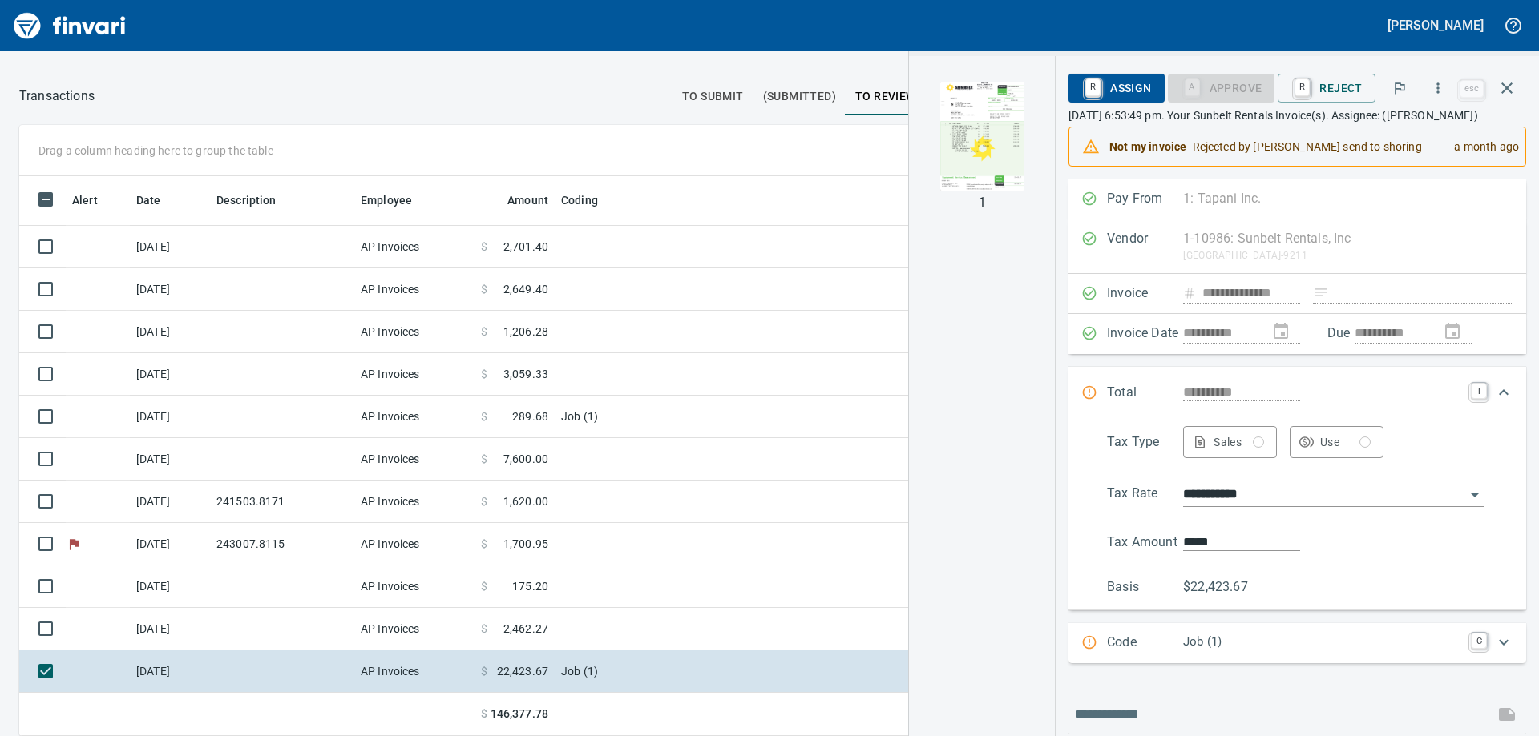
click at [978, 136] on img "button" at bounding box center [981, 136] width 109 height 109
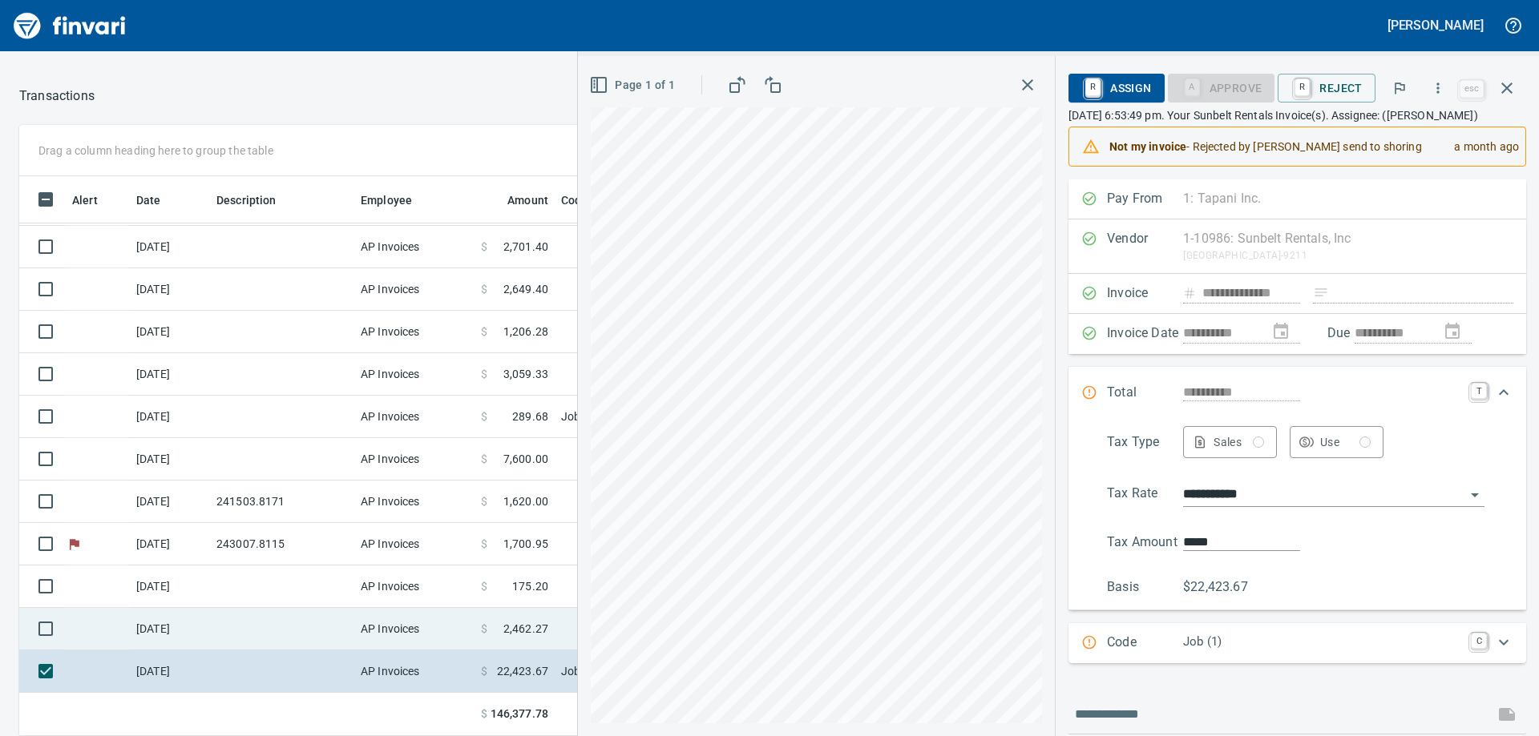
click at [188, 635] on td "[DATE]" at bounding box center [170, 629] width 80 height 42
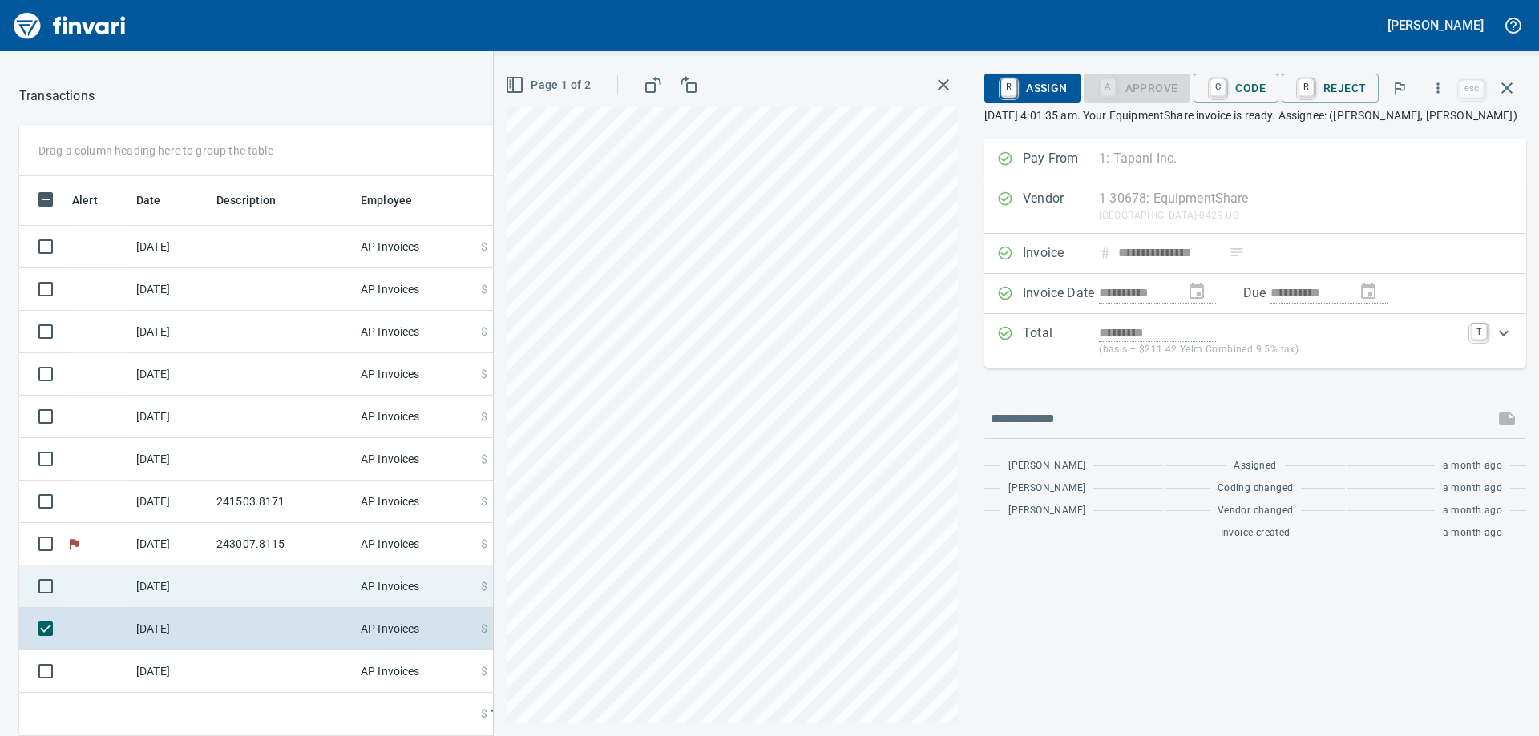
click at [221, 589] on td at bounding box center [282, 587] width 144 height 42
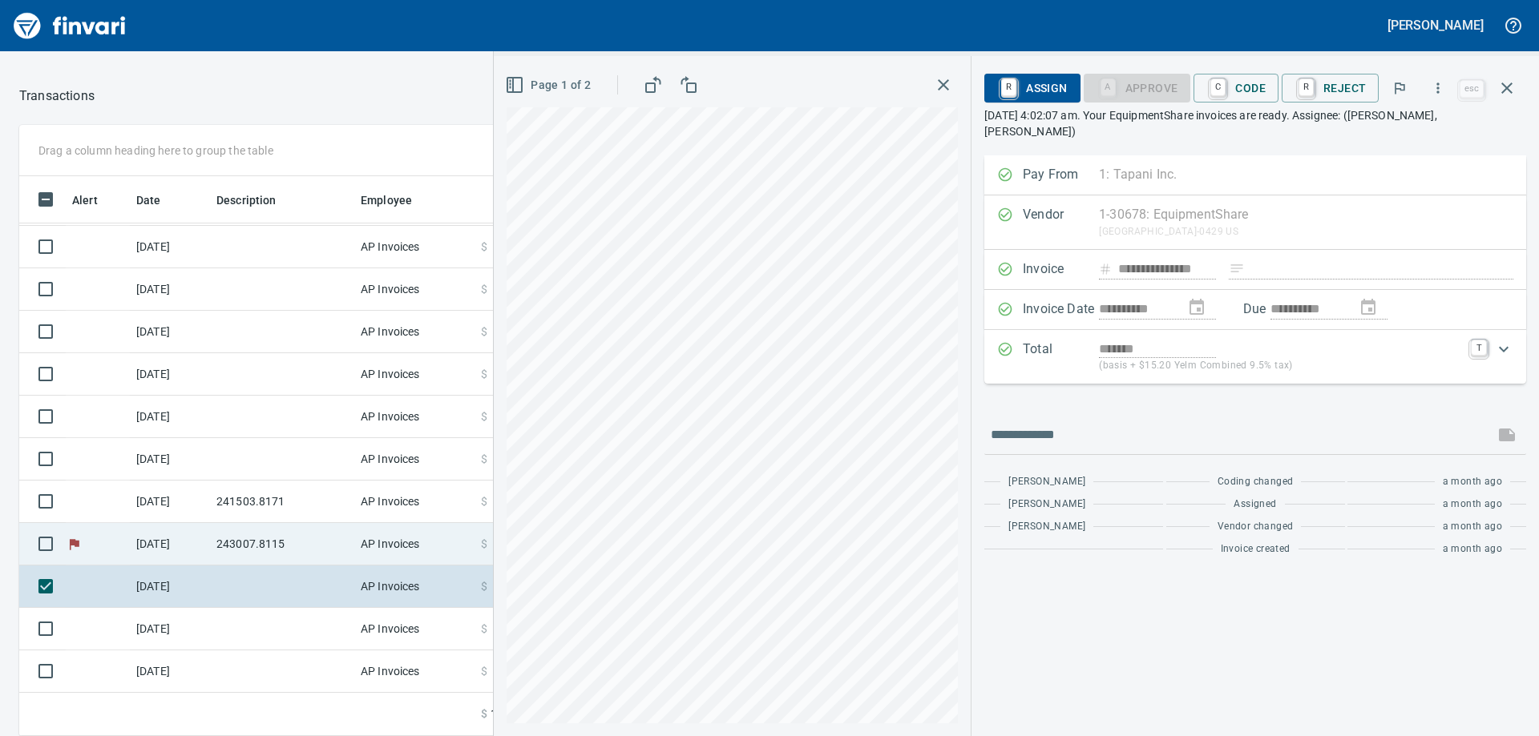
click at [252, 543] on td "243007.8115" at bounding box center [282, 544] width 144 height 42
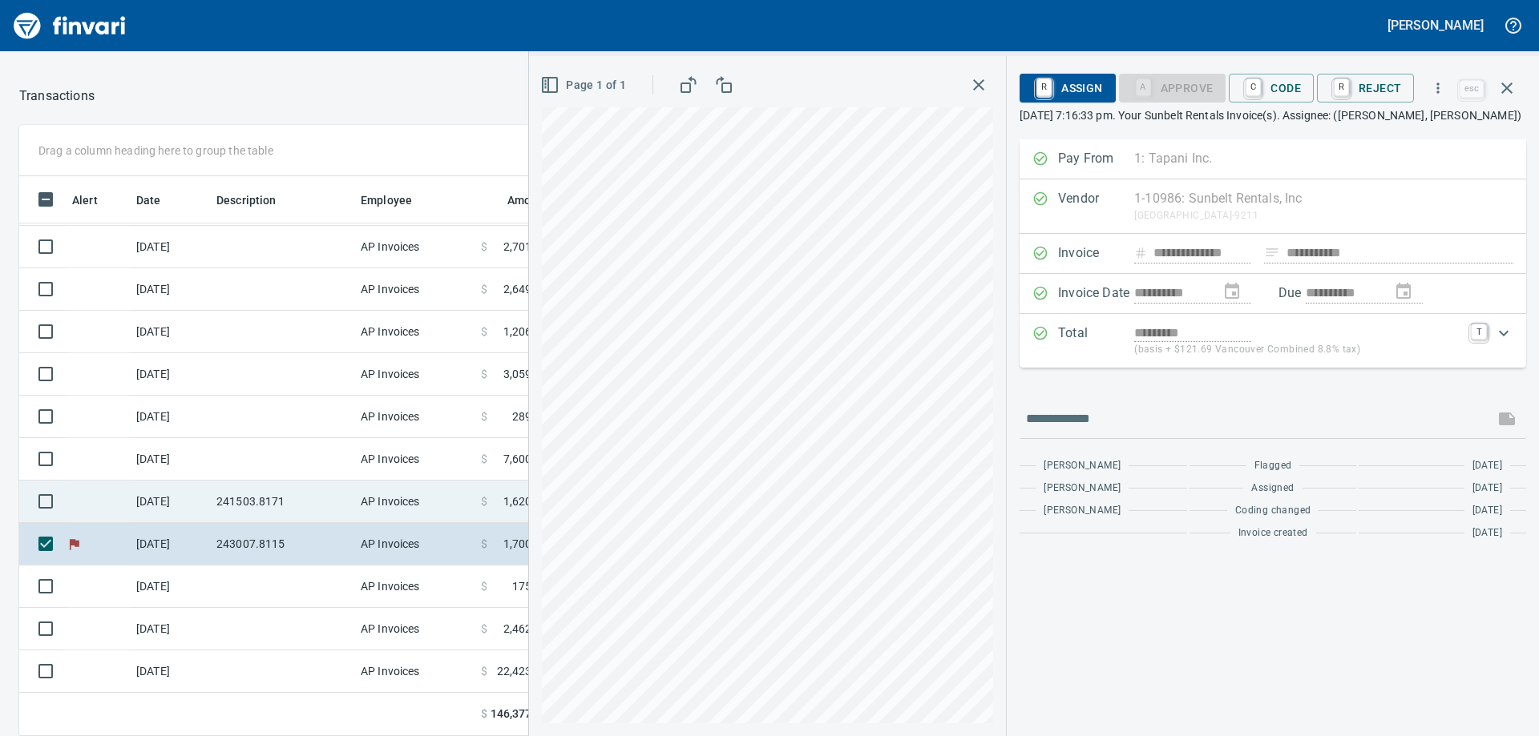
click at [307, 493] on td "241503.8171" at bounding box center [282, 502] width 144 height 42
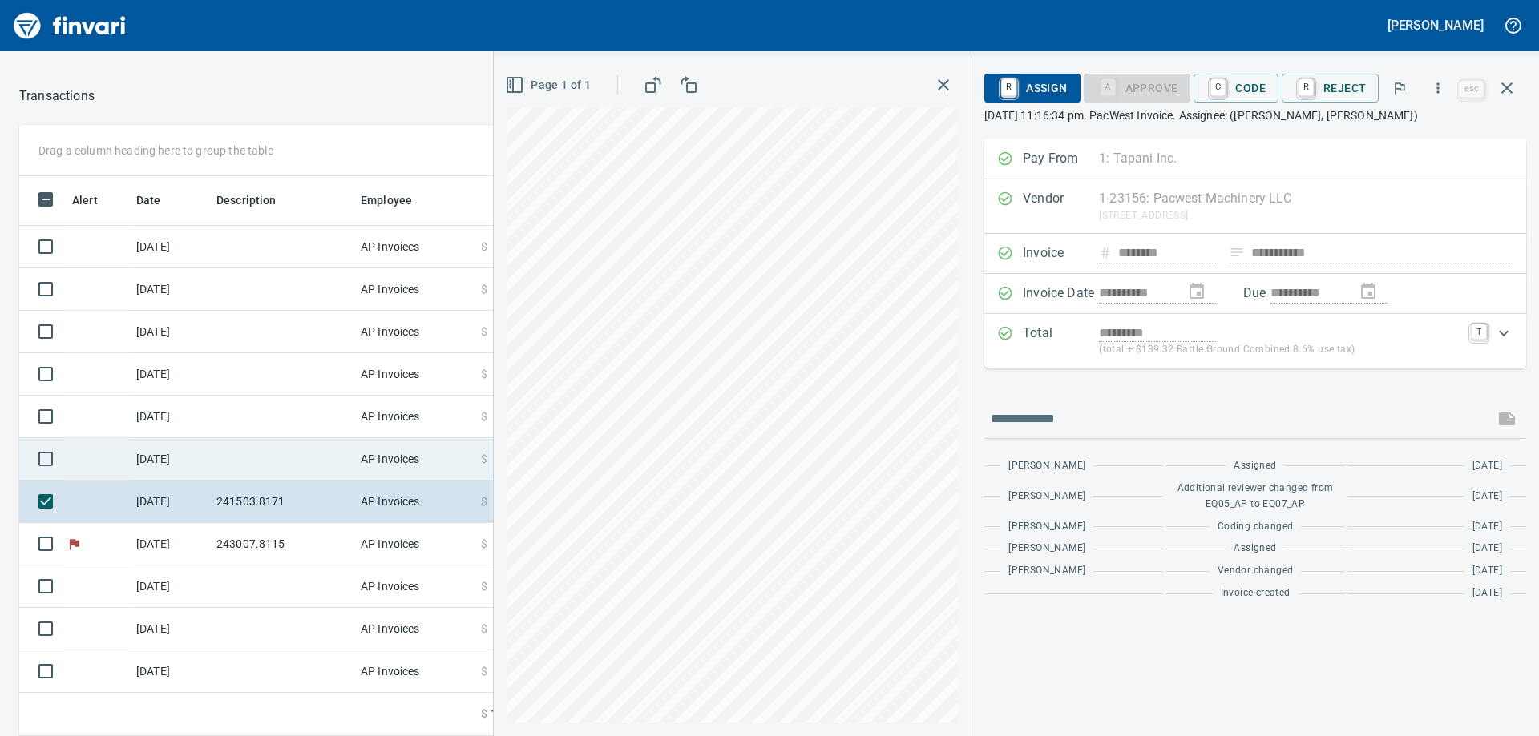
click at [273, 449] on td at bounding box center [282, 459] width 144 height 42
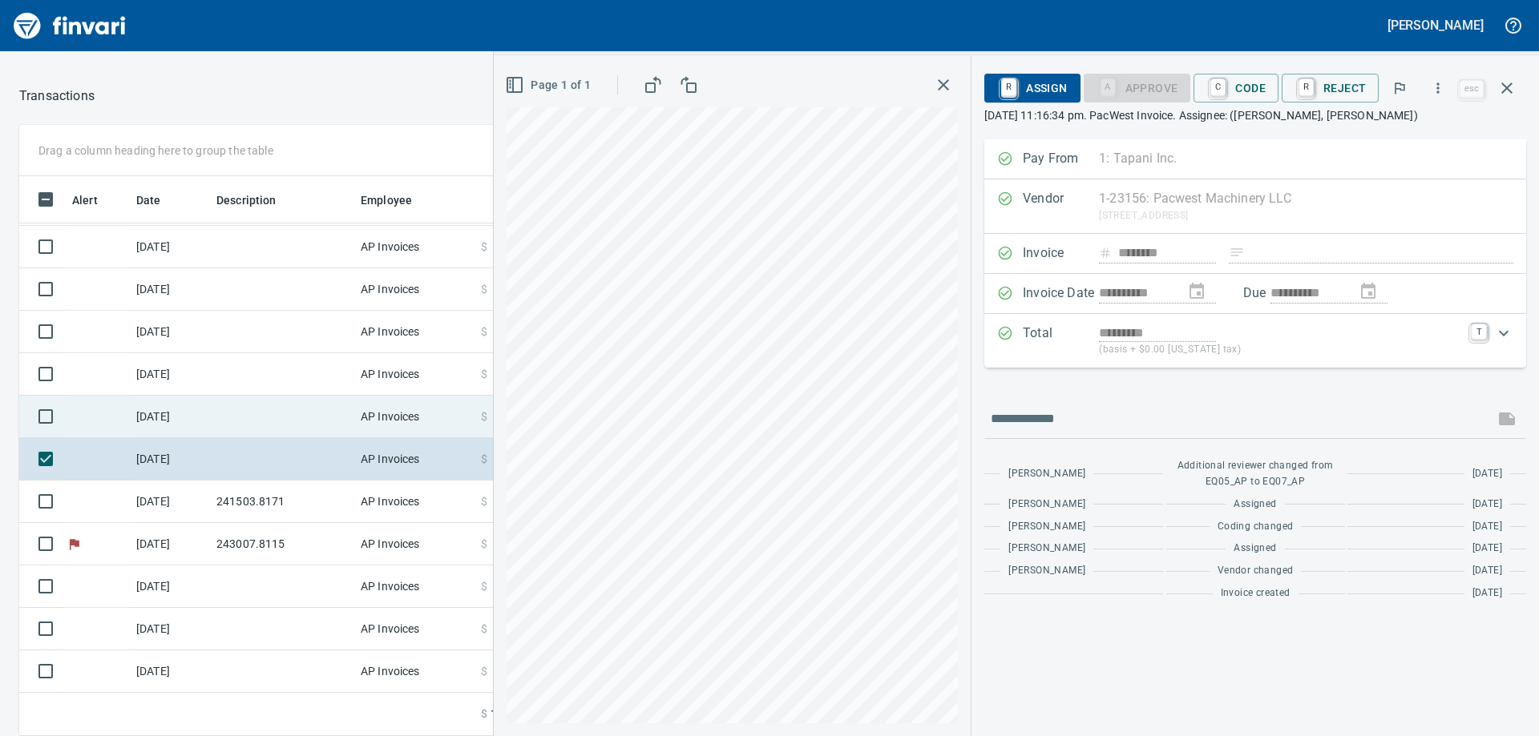
click at [284, 411] on td at bounding box center [282, 417] width 144 height 42
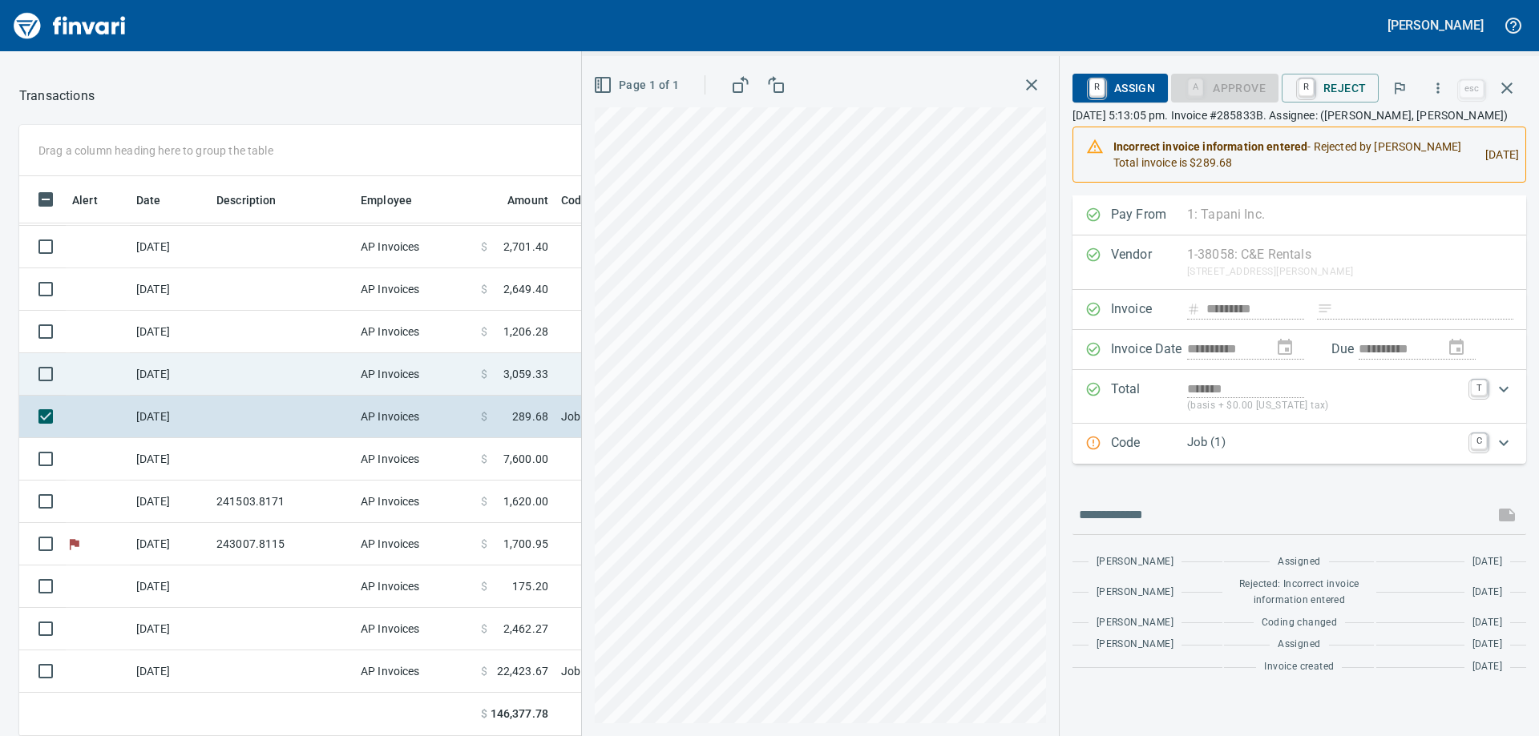
click at [284, 379] on td at bounding box center [282, 374] width 144 height 42
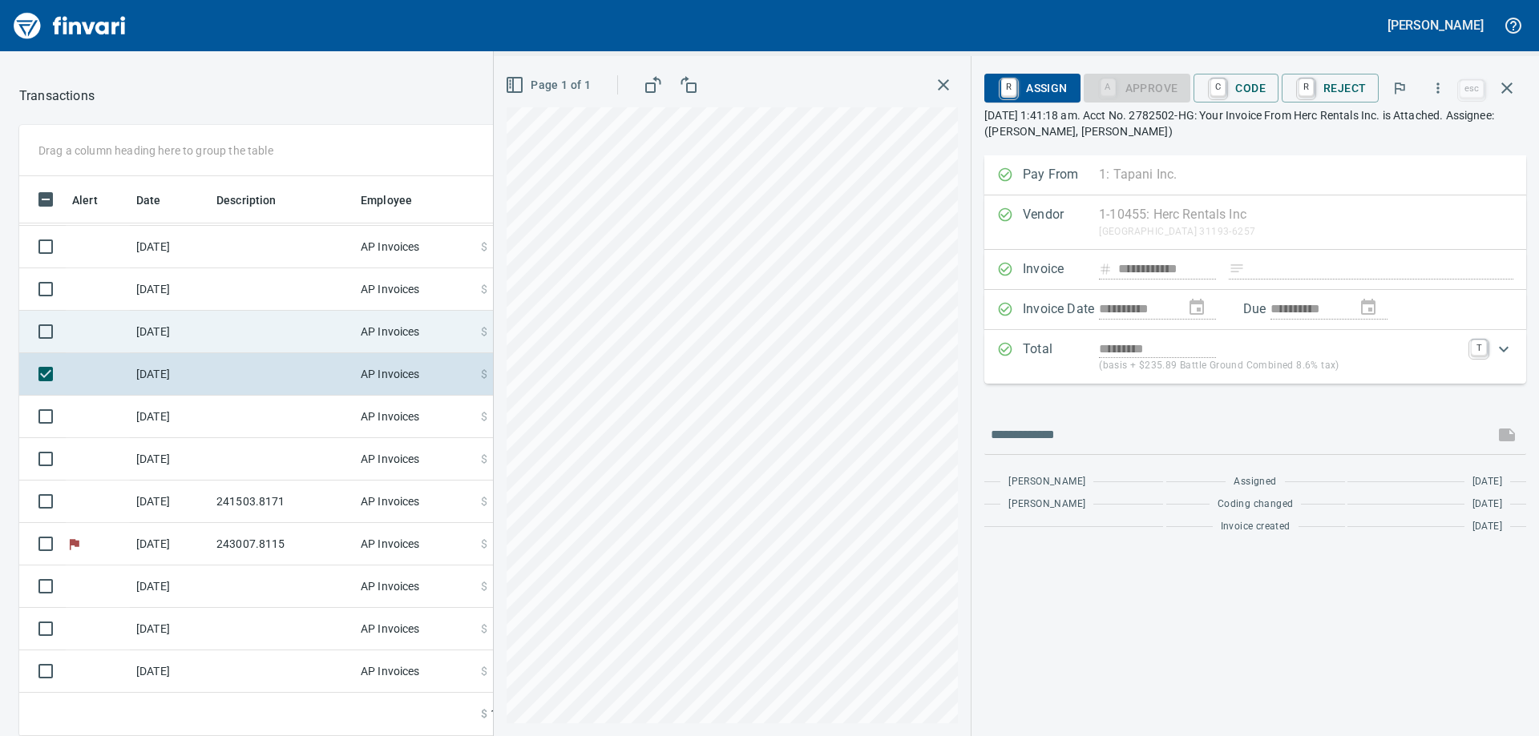
click at [276, 335] on td at bounding box center [282, 332] width 144 height 42
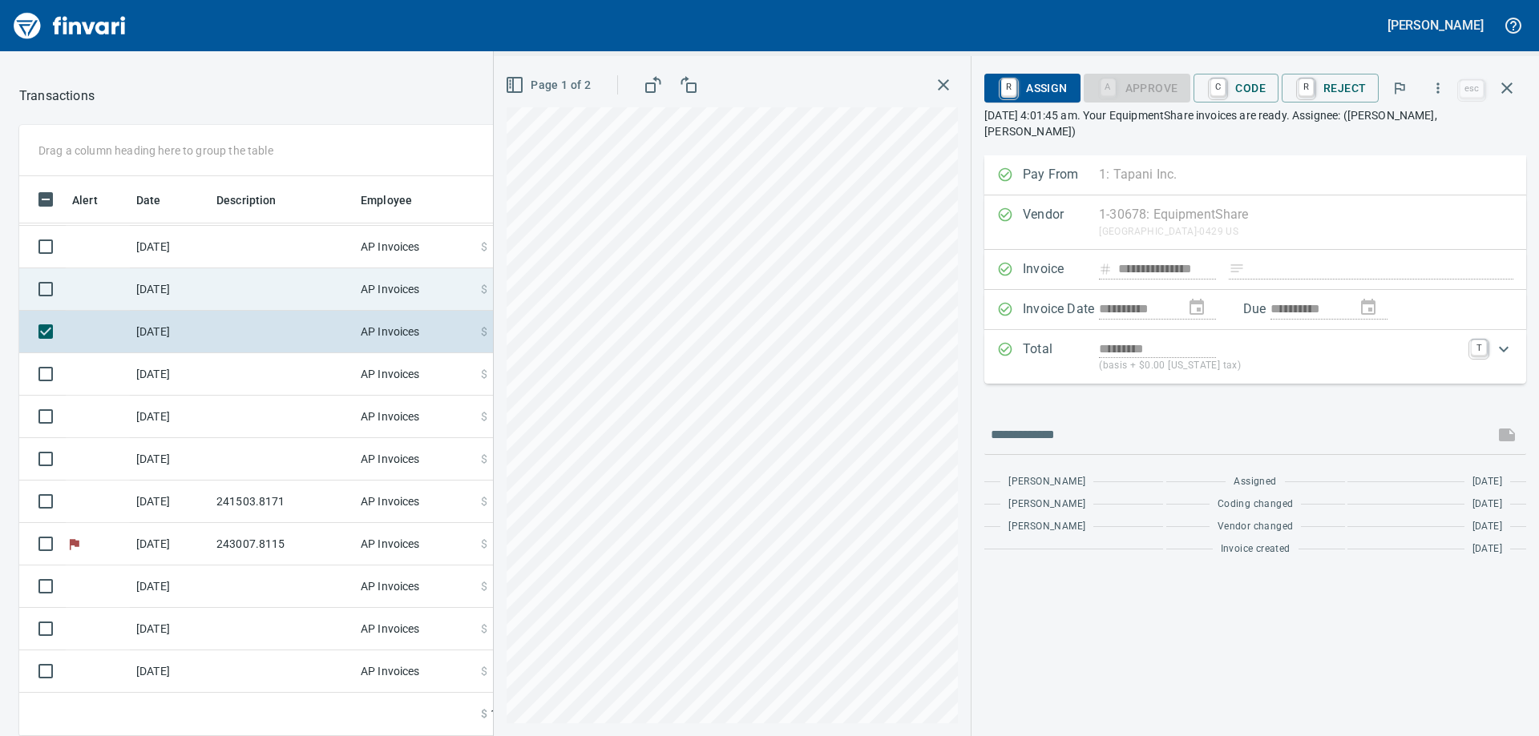
click at [255, 293] on td at bounding box center [282, 289] width 144 height 42
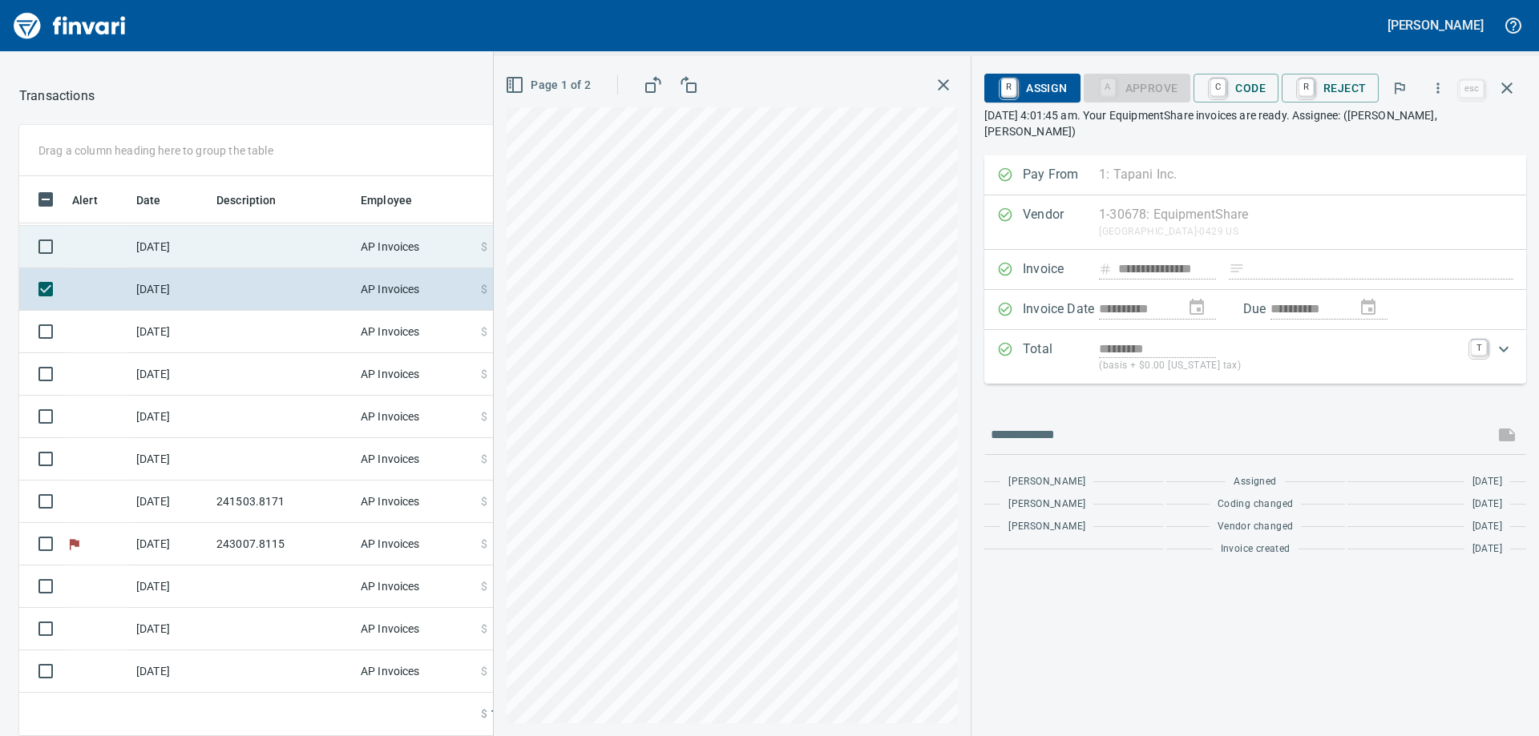
click at [268, 252] on td at bounding box center [282, 247] width 144 height 42
